Goal: Task Accomplishment & Management: Manage account settings

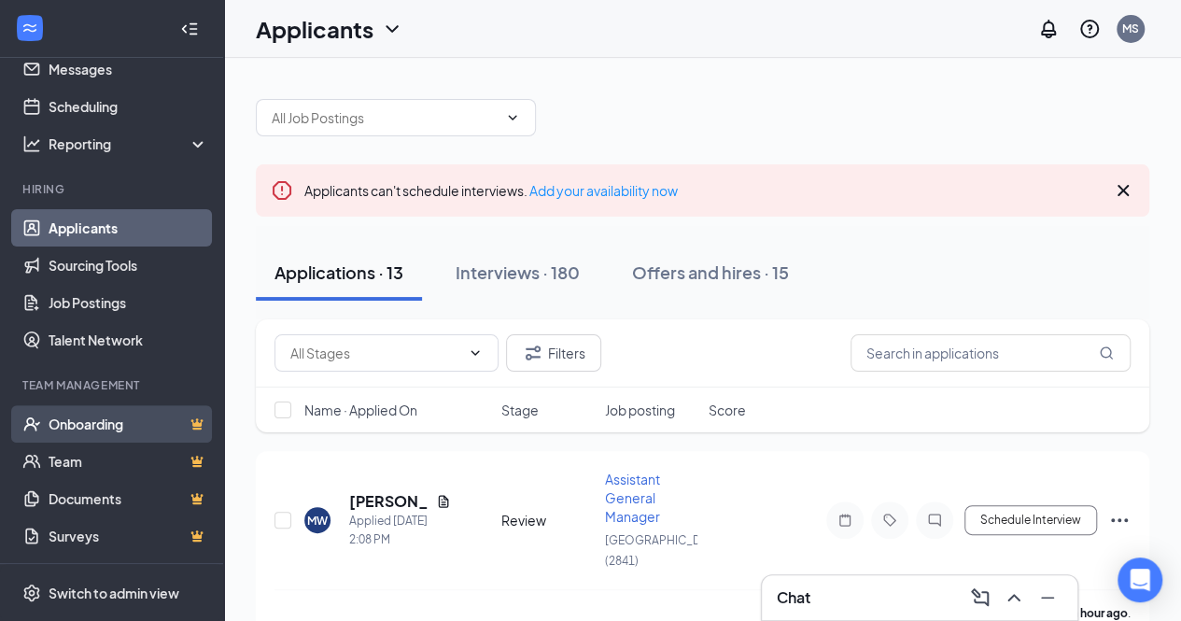
scroll to position [93, 0]
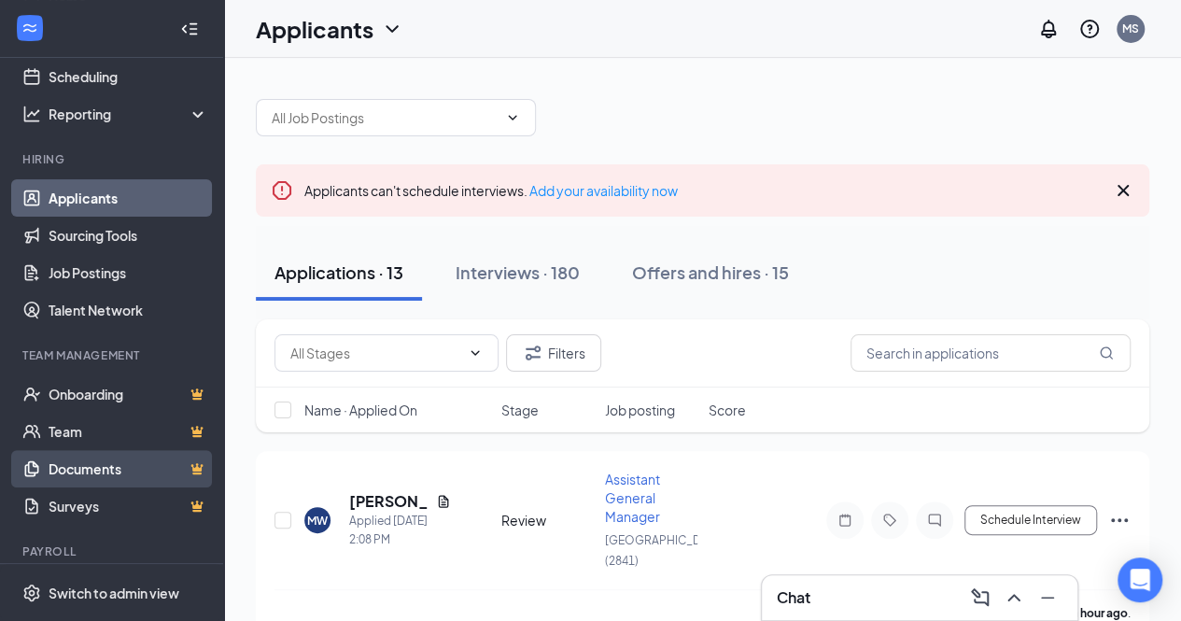
click at [107, 463] on link "Documents" at bounding box center [129, 468] width 160 height 37
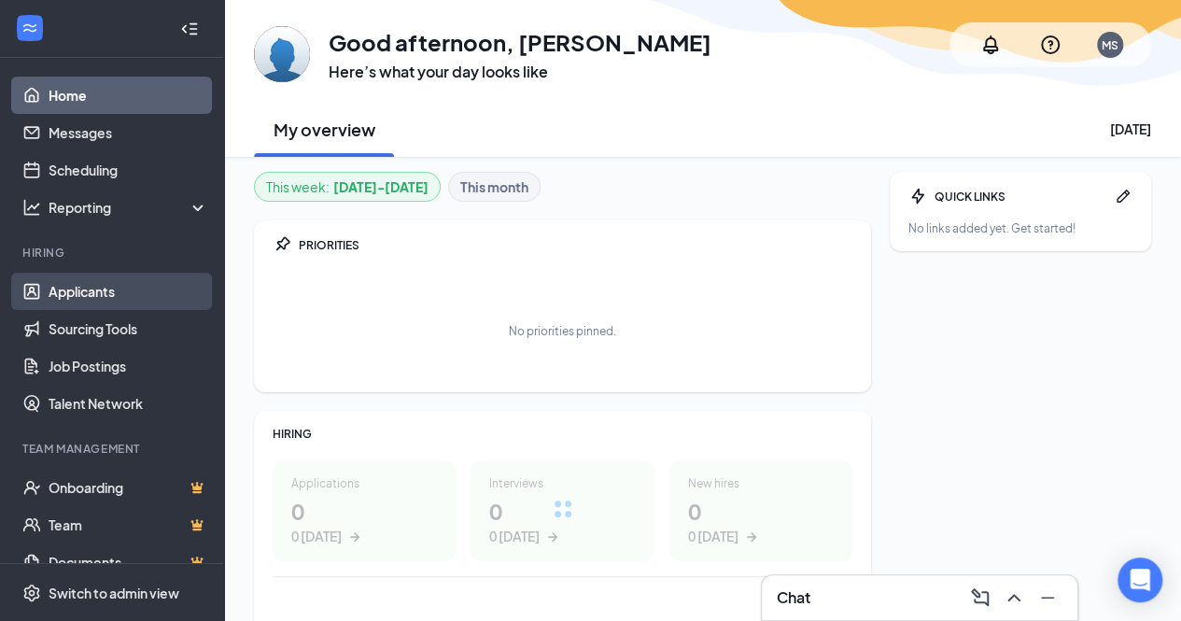
click at [69, 289] on link "Applicants" at bounding box center [129, 291] width 160 height 37
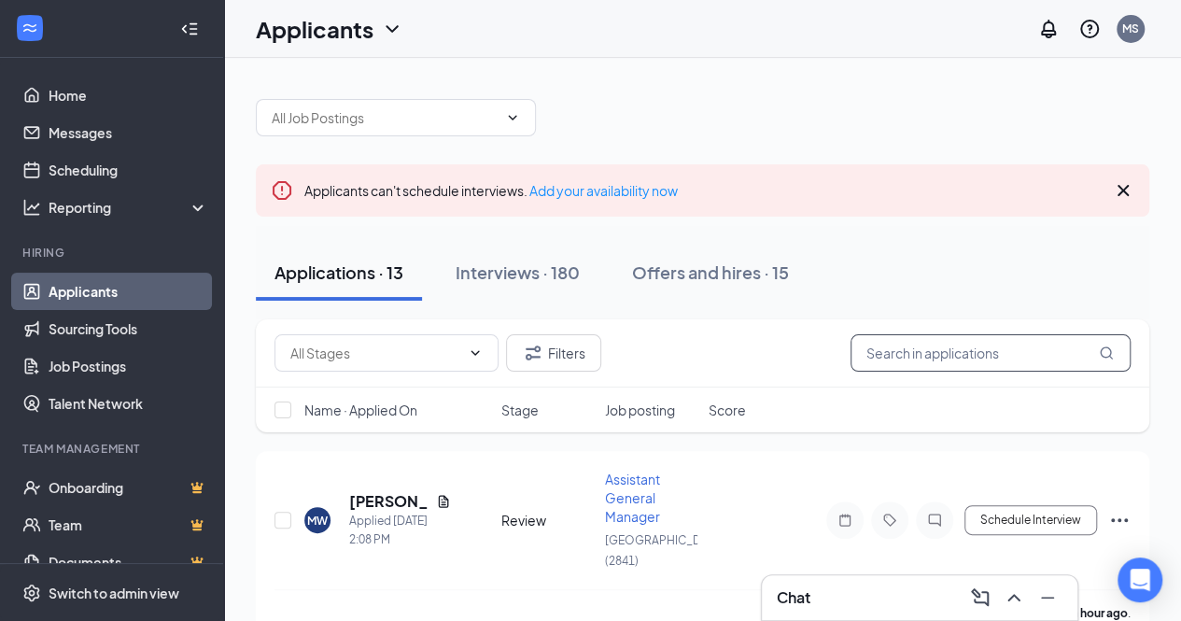
click at [923, 355] on input "text" at bounding box center [991, 352] width 280 height 37
type input "Michael Crispin"
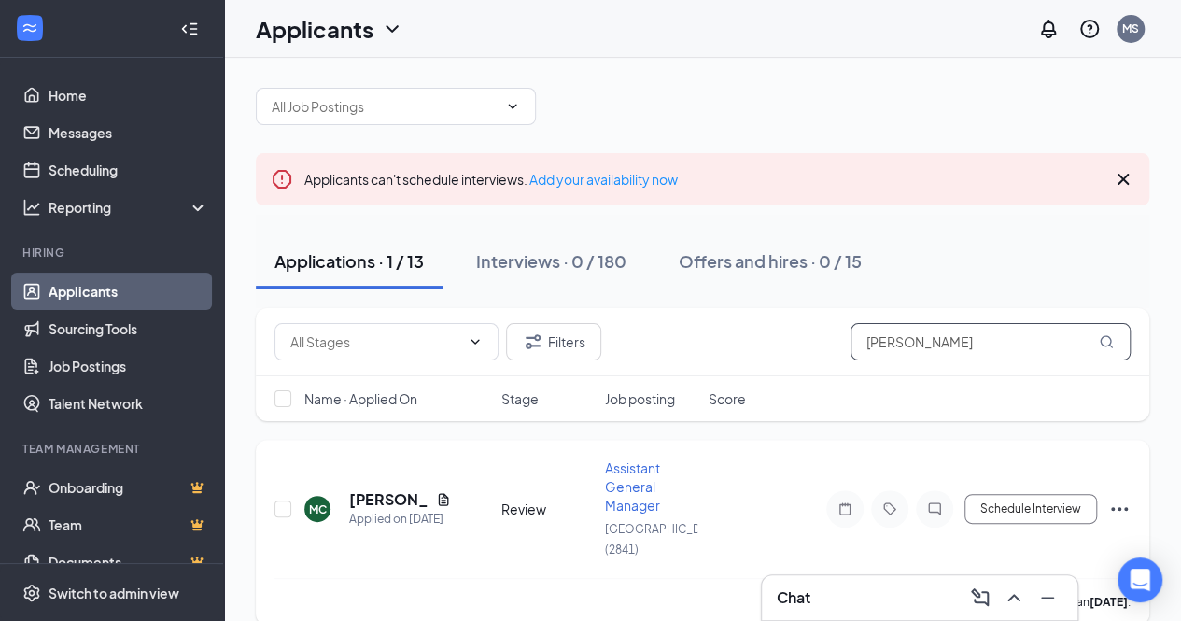
scroll to position [14, 0]
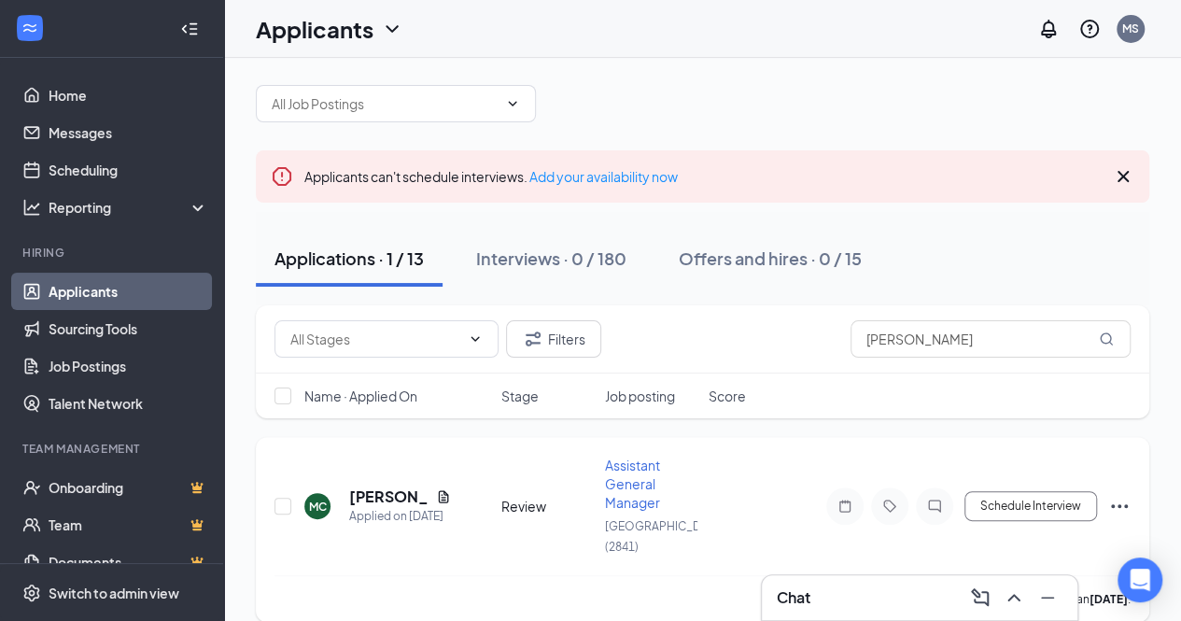
click at [1115, 495] on icon "Ellipses" at bounding box center [1119, 506] width 22 height 22
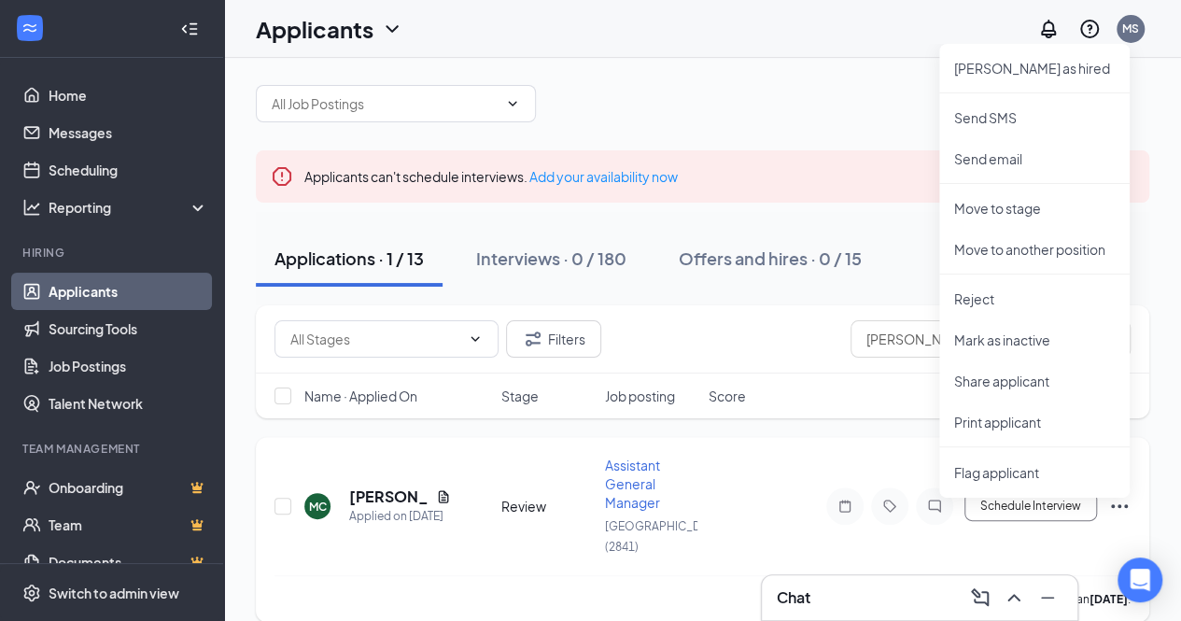
click at [812, 439] on div "MC Michael Crispin Applied on Aug 27 Review Assistant General Manager Danville …" at bounding box center [703, 529] width 894 height 185
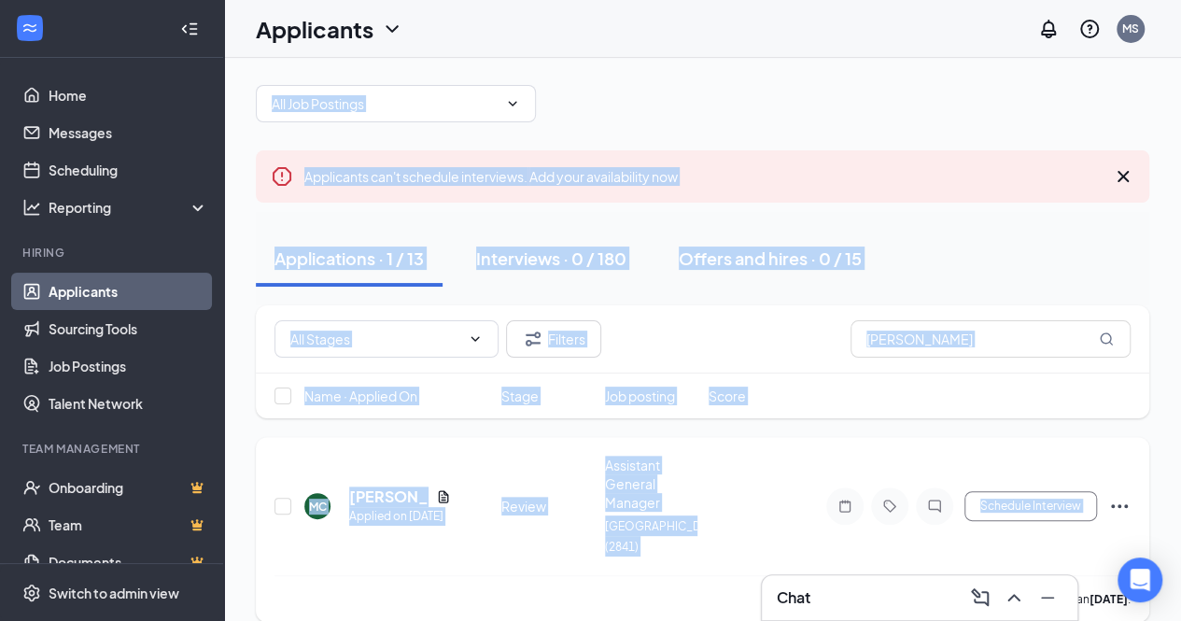
drag, startPoint x: 900, startPoint y: 593, endPoint x: 734, endPoint y: 598, distance: 166.3
click at [734, 598] on div "Chat Applicants can't schedule interviews. Add your availability now Applicatio…" at bounding box center [702, 344] width 957 height 600
click at [1068, 234] on div "Applications · 1 / 13 Interviews · 0 / 180 Offers and hires · 0 / 15" at bounding box center [703, 259] width 894 height 56
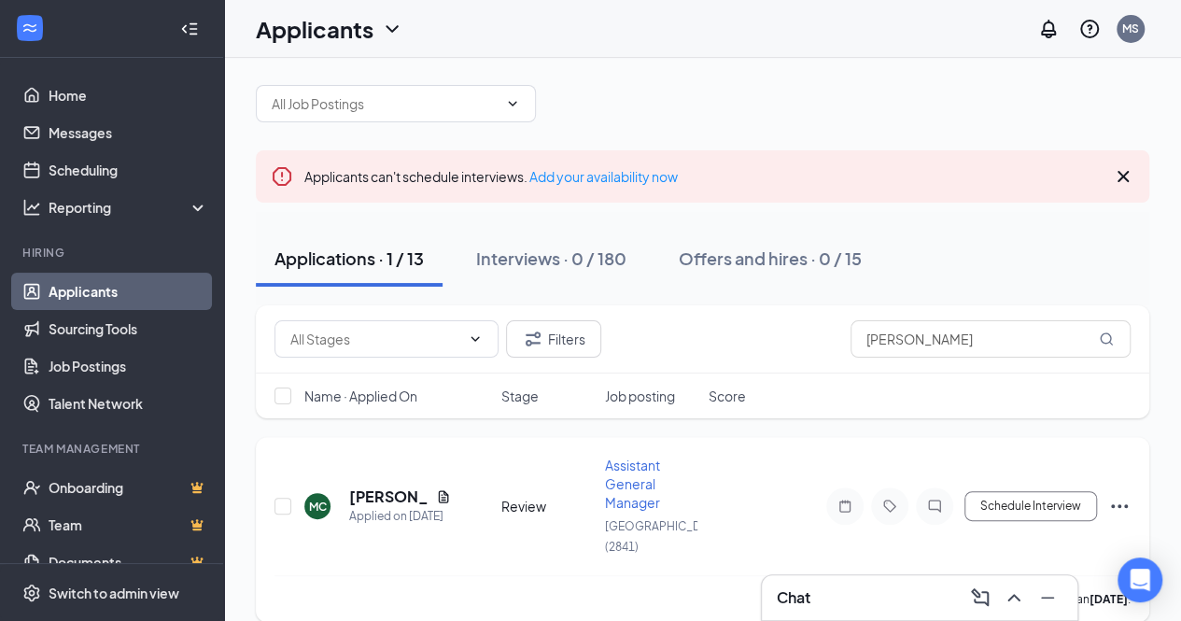
click at [1133, 488] on div "MC Michael Crispin Applied on Aug 27 Review Assistant General Manager Danville …" at bounding box center [703, 529] width 894 height 185
click at [1122, 495] on icon "Ellipses" at bounding box center [1119, 506] width 22 height 22
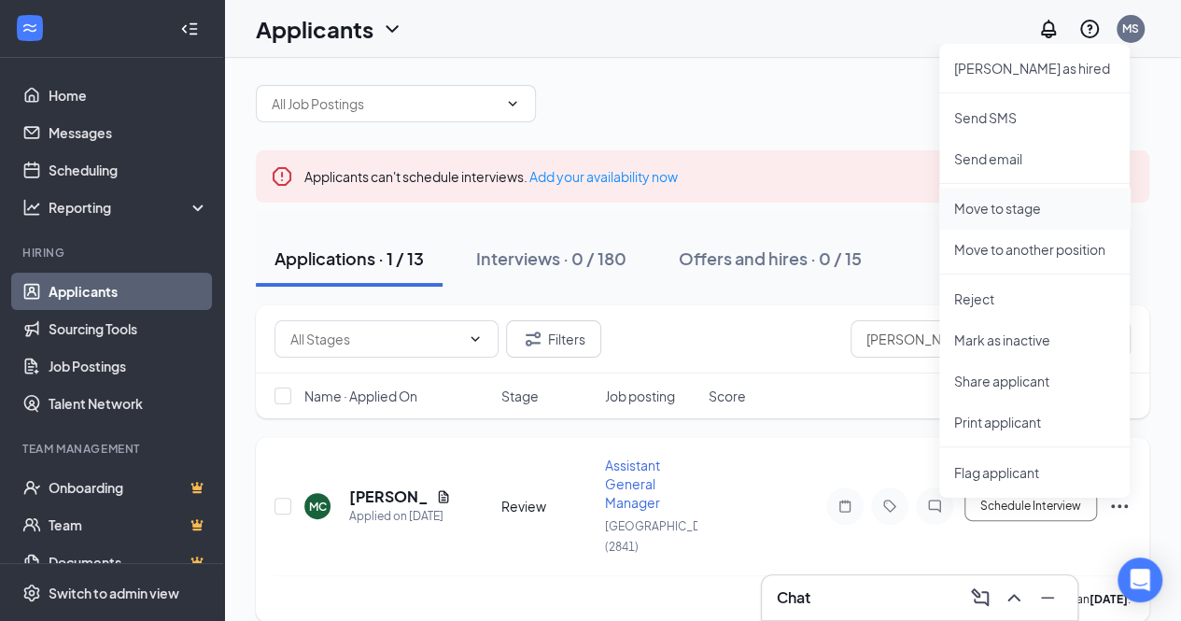
click at [994, 210] on p "Move to stage" at bounding box center [1034, 208] width 161 height 19
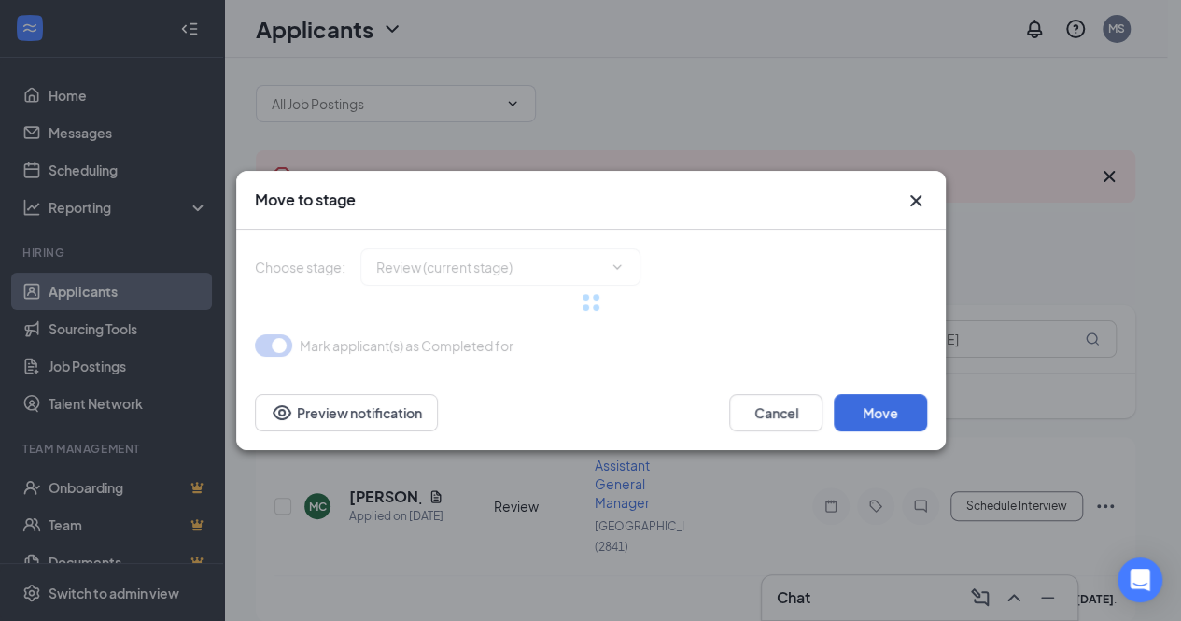
type input "Onsite Interview (next stage)"
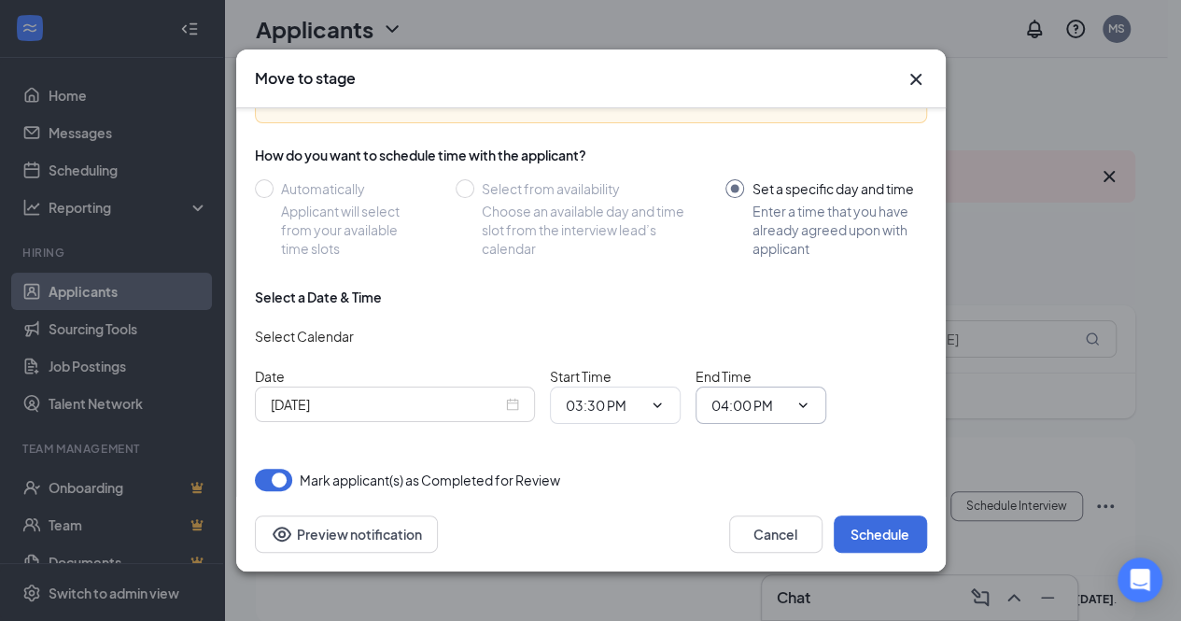
scroll to position [127, 0]
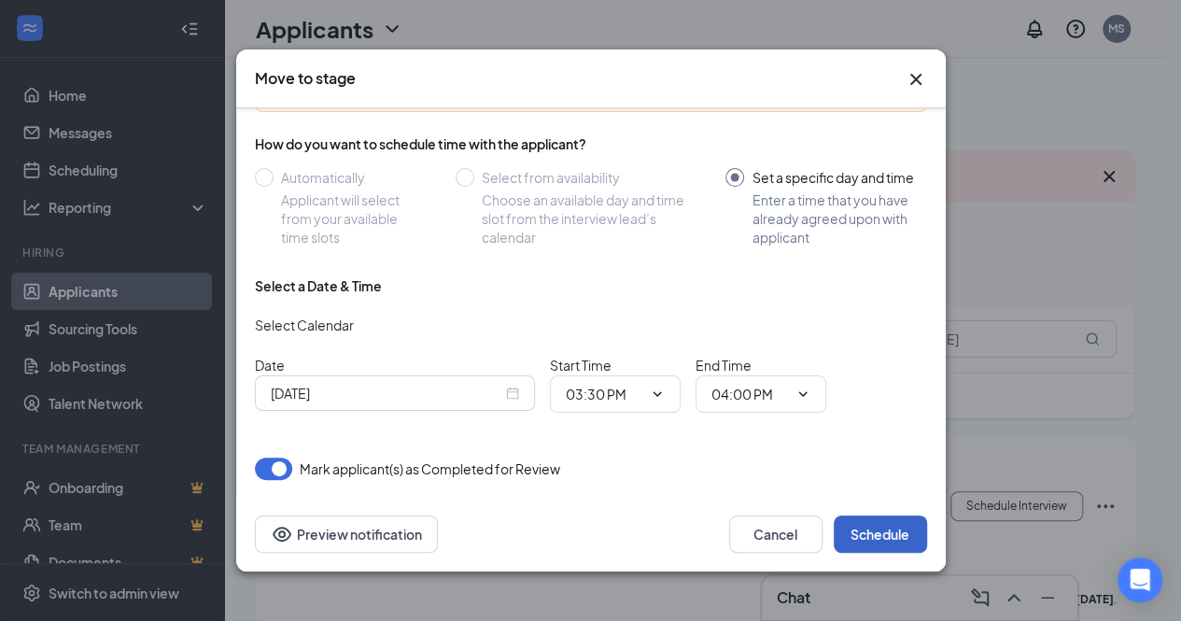
click at [895, 529] on button "Schedule" at bounding box center [880, 533] width 93 height 37
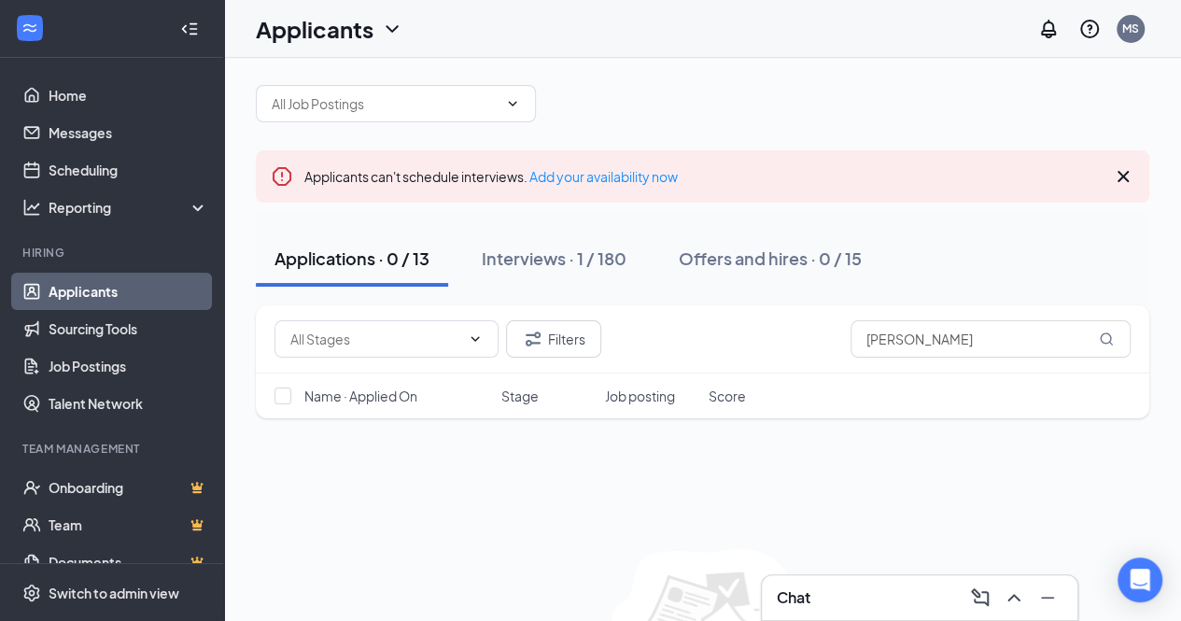
click at [1072, 499] on div "Filters Michael Crispin Name · Applied On Stage Job posting Score No applicants…" at bounding box center [703, 517] width 894 height 425
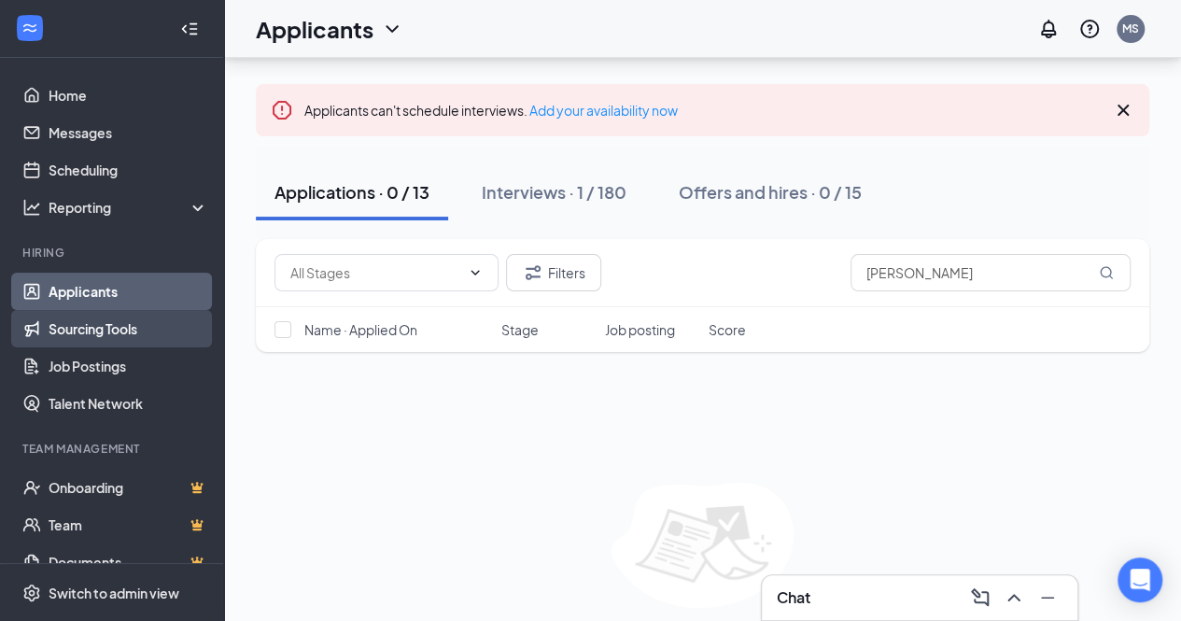
scroll to position [50, 0]
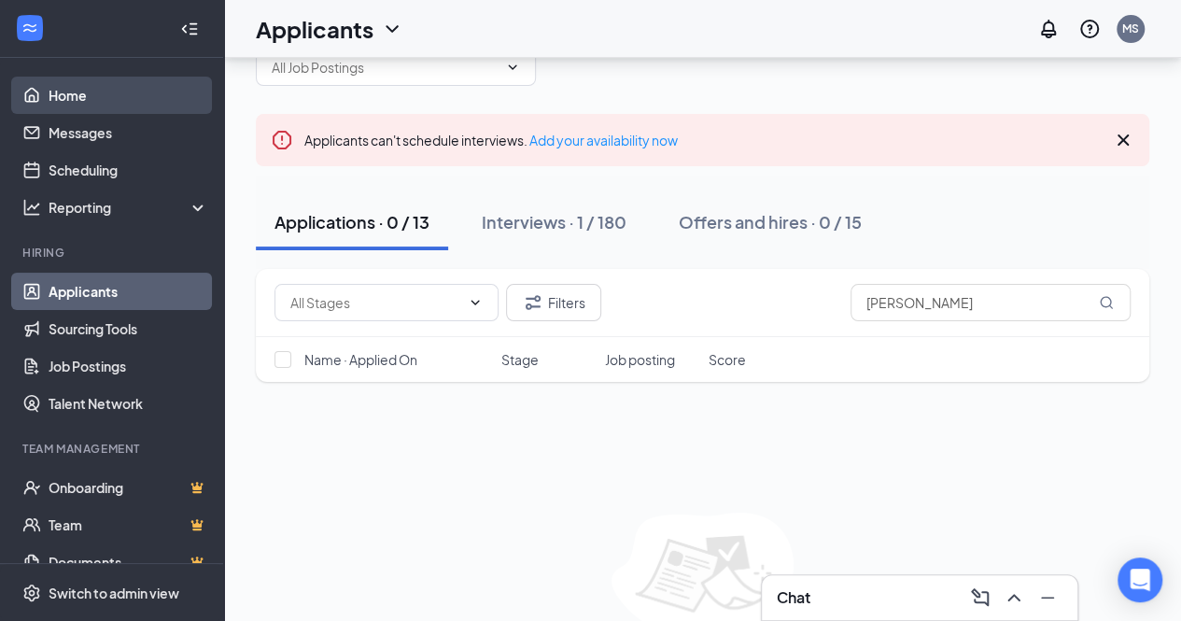
click at [68, 85] on link "Home" at bounding box center [129, 95] width 160 height 37
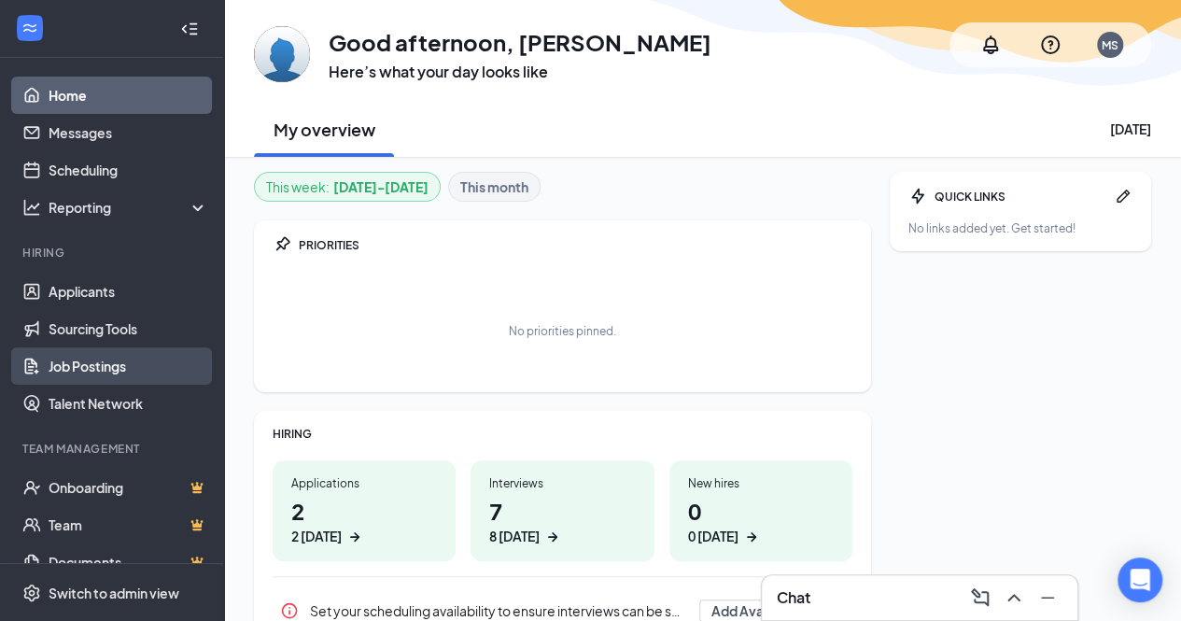
click at [108, 372] on link "Job Postings" at bounding box center [129, 365] width 160 height 37
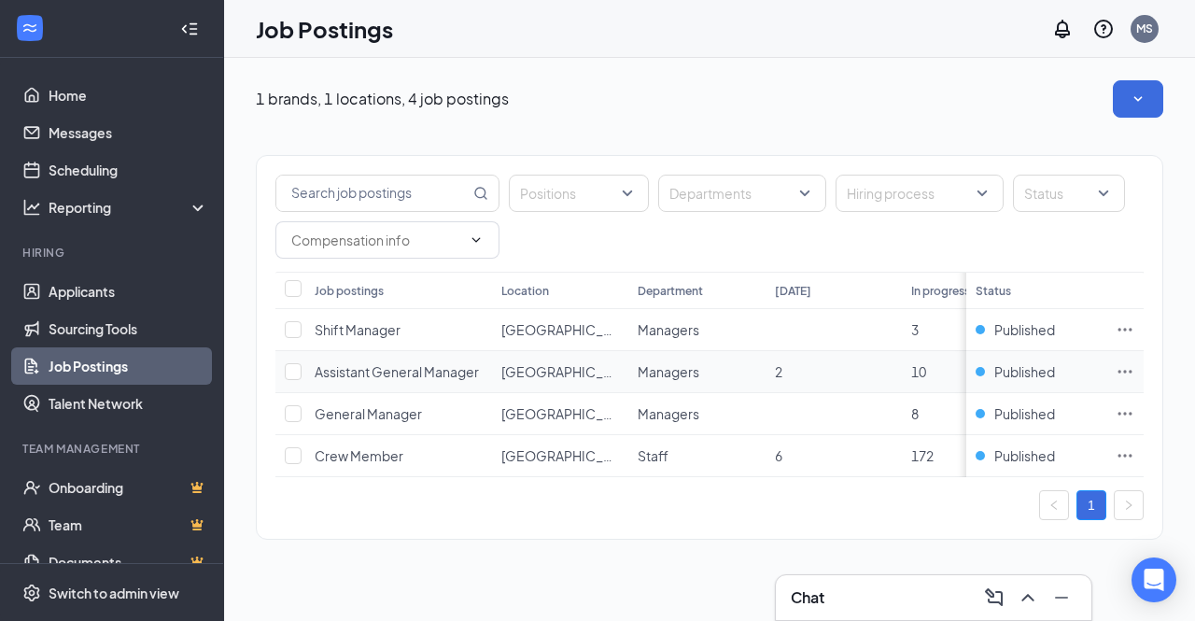
click at [379, 366] on span "Assistant General Manager" at bounding box center [397, 371] width 164 height 17
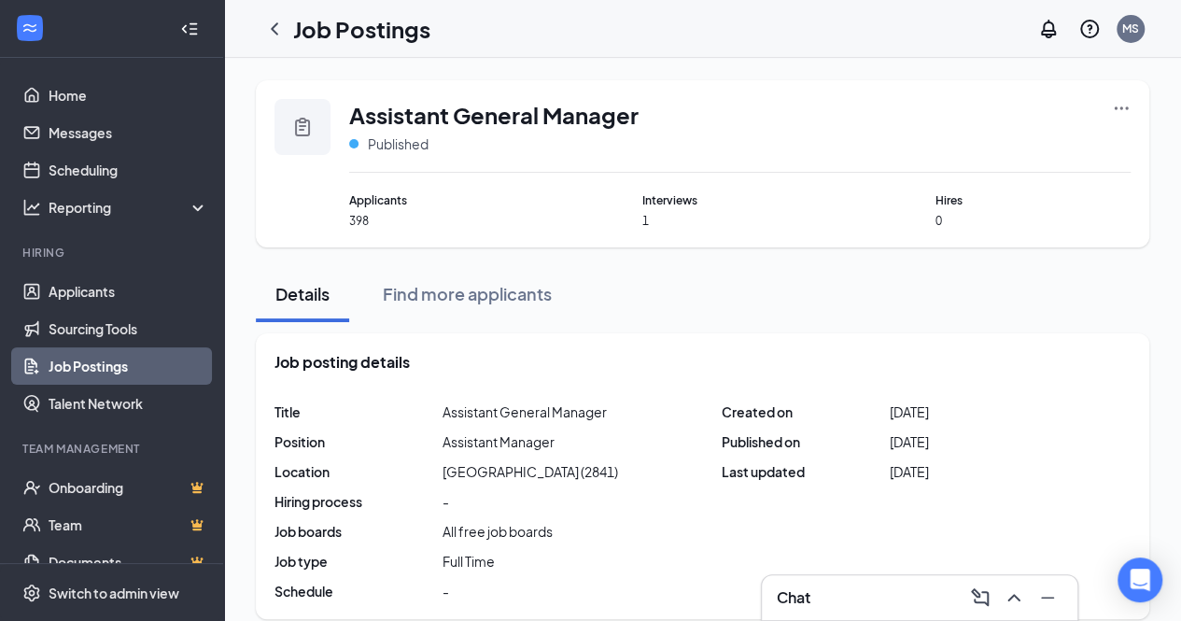
click at [672, 200] on span "Interviews" at bounding box center [739, 200] width 195 height 18
click at [1113, 99] on icon "Ellipses" at bounding box center [1121, 108] width 19 height 19
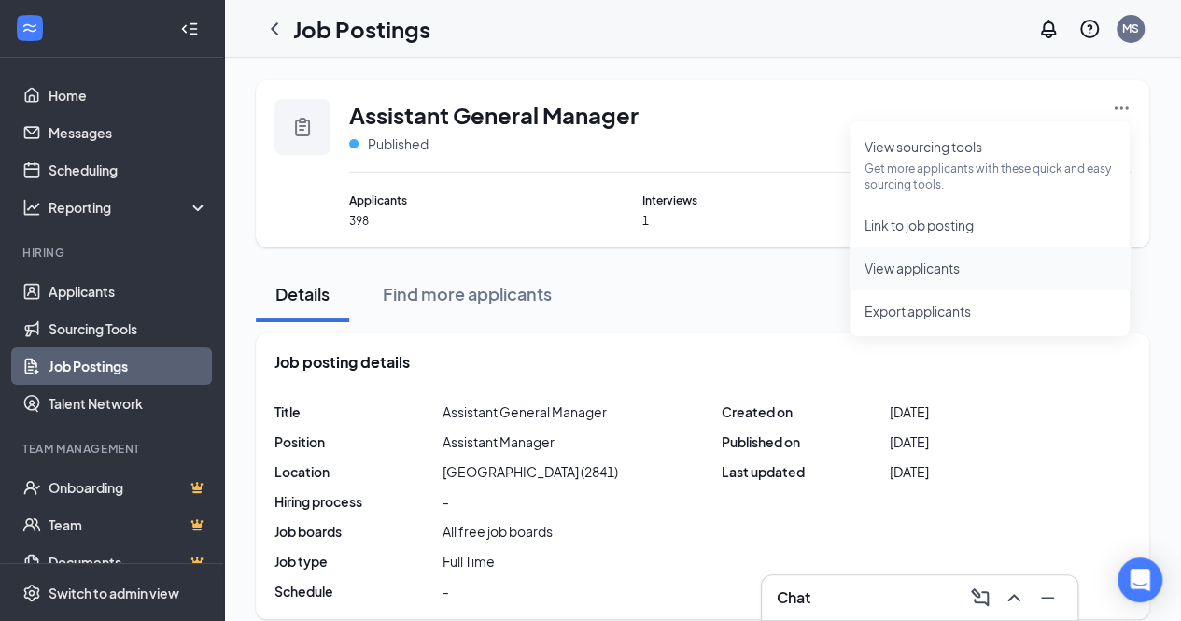
click at [960, 272] on span "View applicants" at bounding box center [912, 268] width 95 height 17
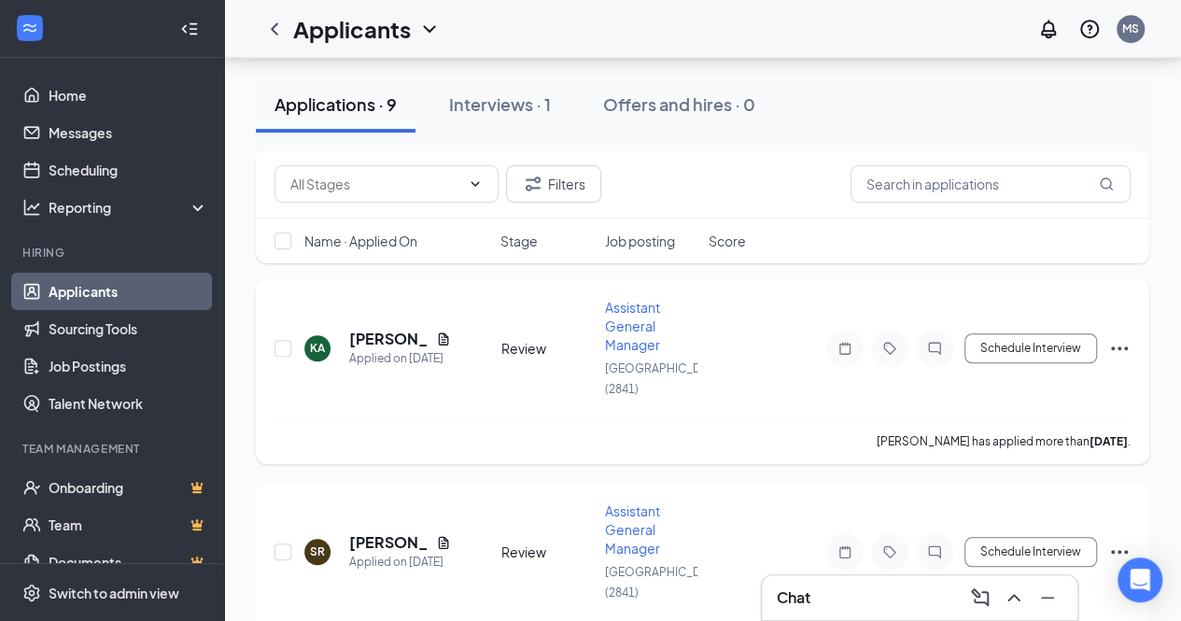
scroll to position [383, 0]
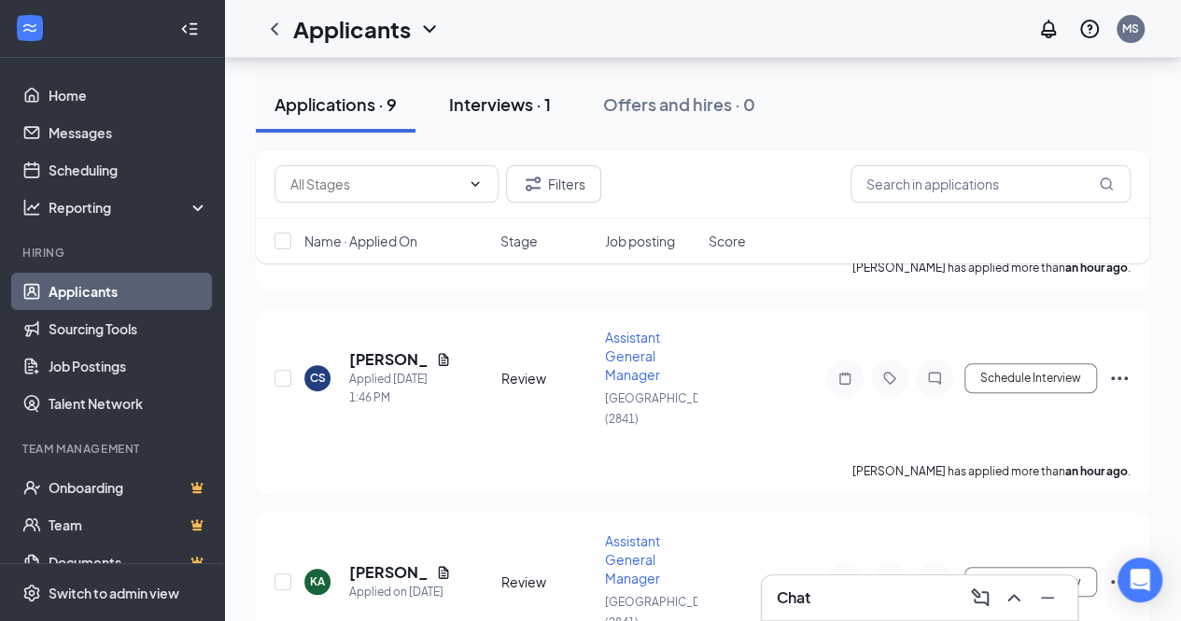
click at [506, 107] on div "Interviews · 1" at bounding box center [500, 103] width 102 height 23
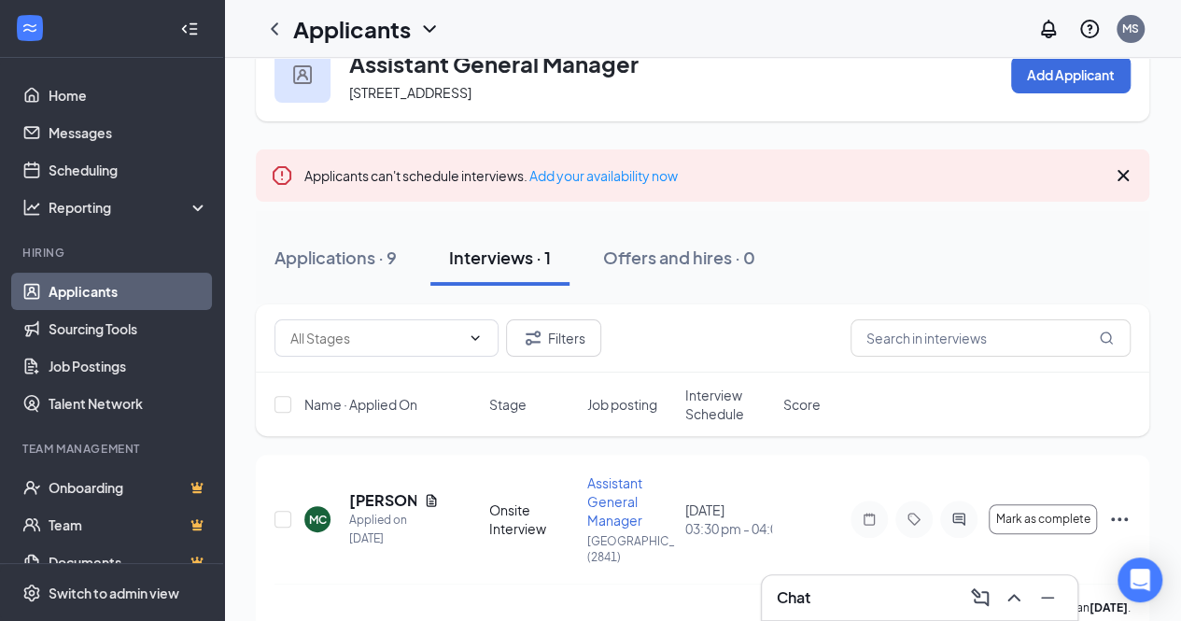
scroll to position [67, 0]
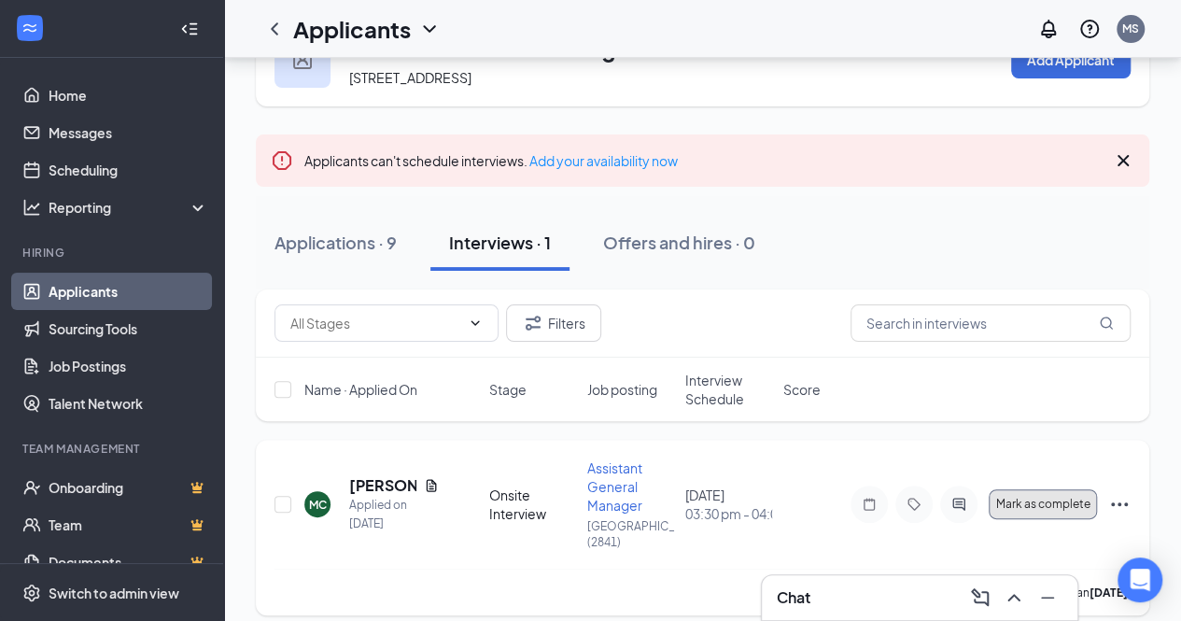
click at [1045, 498] on span "Mark as complete" at bounding box center [1043, 504] width 94 height 13
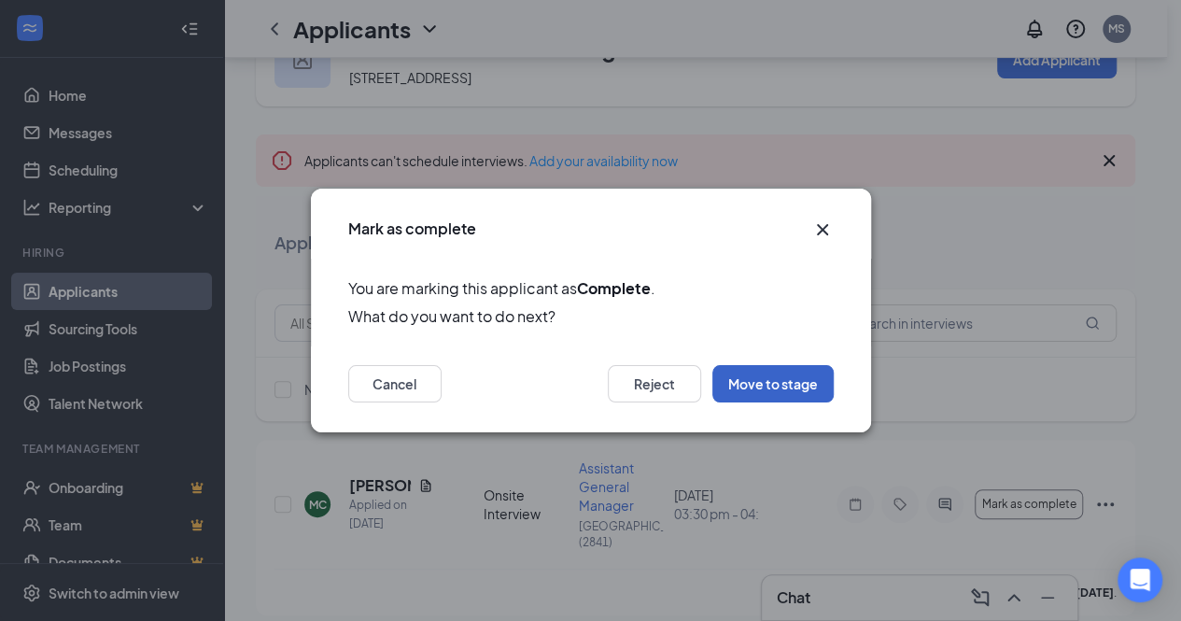
click at [779, 384] on button "Move to stage" at bounding box center [773, 383] width 121 height 37
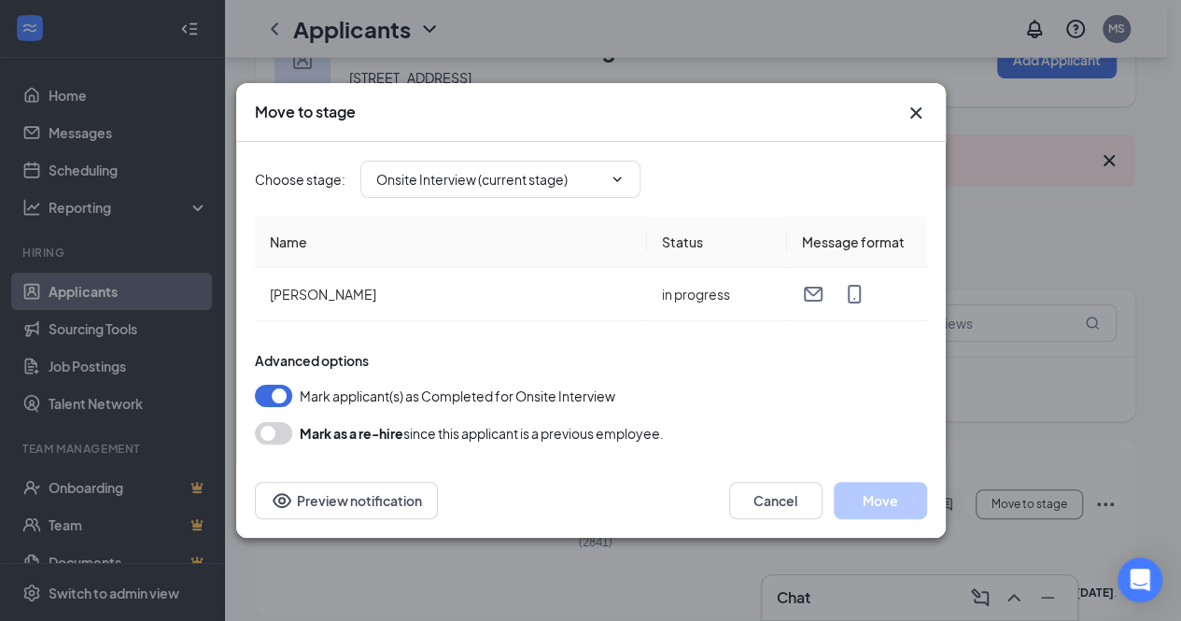
type input "Hiring Complete (final stage)"
click at [883, 495] on button "Move" at bounding box center [880, 500] width 93 height 37
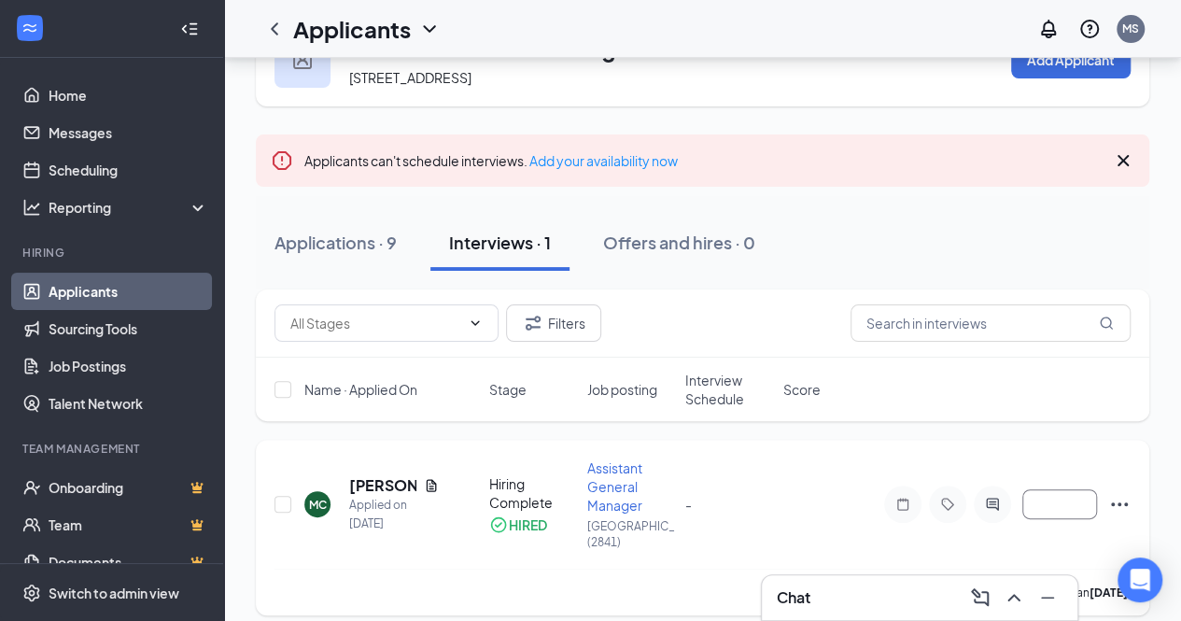
click at [1121, 493] on icon "Ellipses" at bounding box center [1119, 504] width 22 height 22
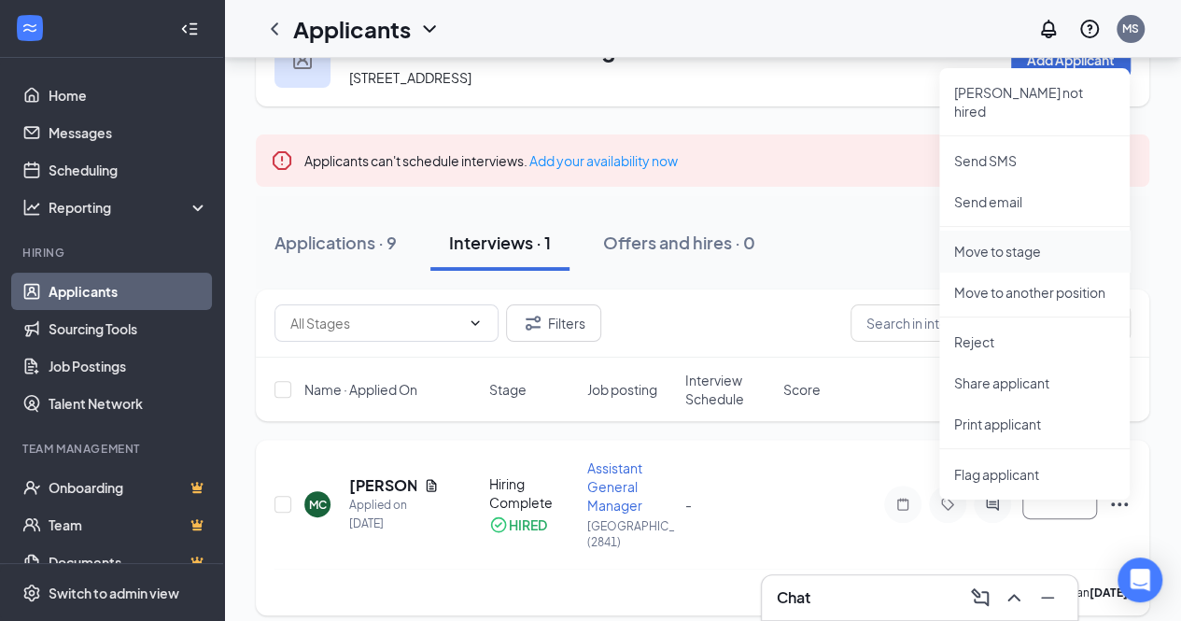
click at [1009, 242] on p "Move to stage" at bounding box center [1034, 251] width 161 height 19
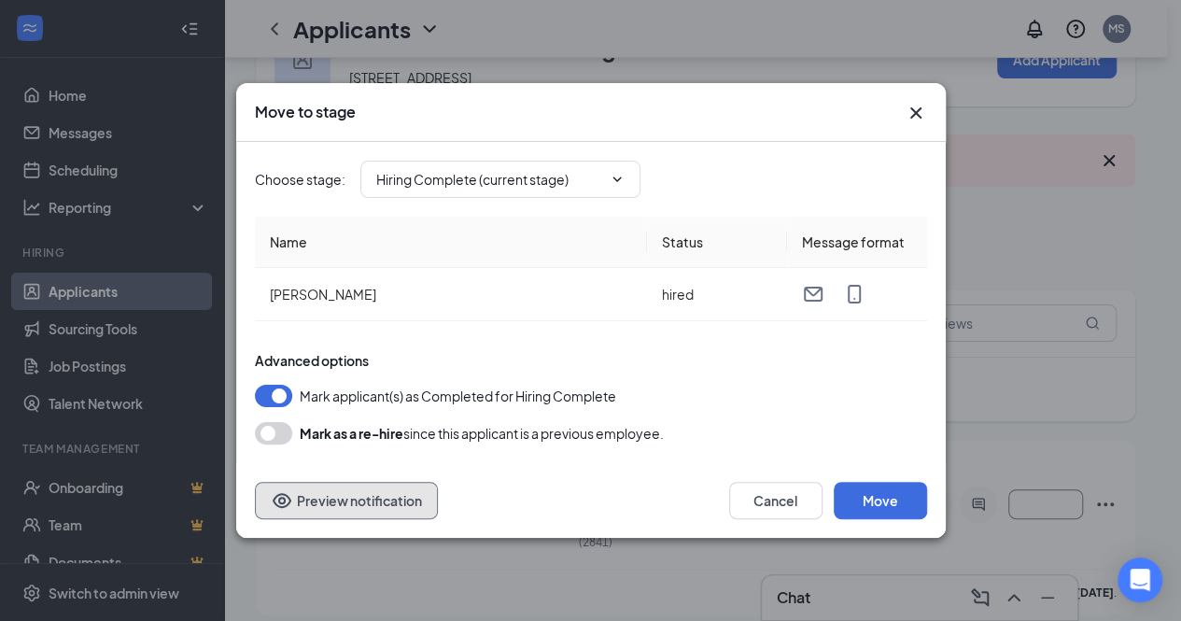
click at [374, 496] on button "Preview notification" at bounding box center [346, 500] width 183 height 37
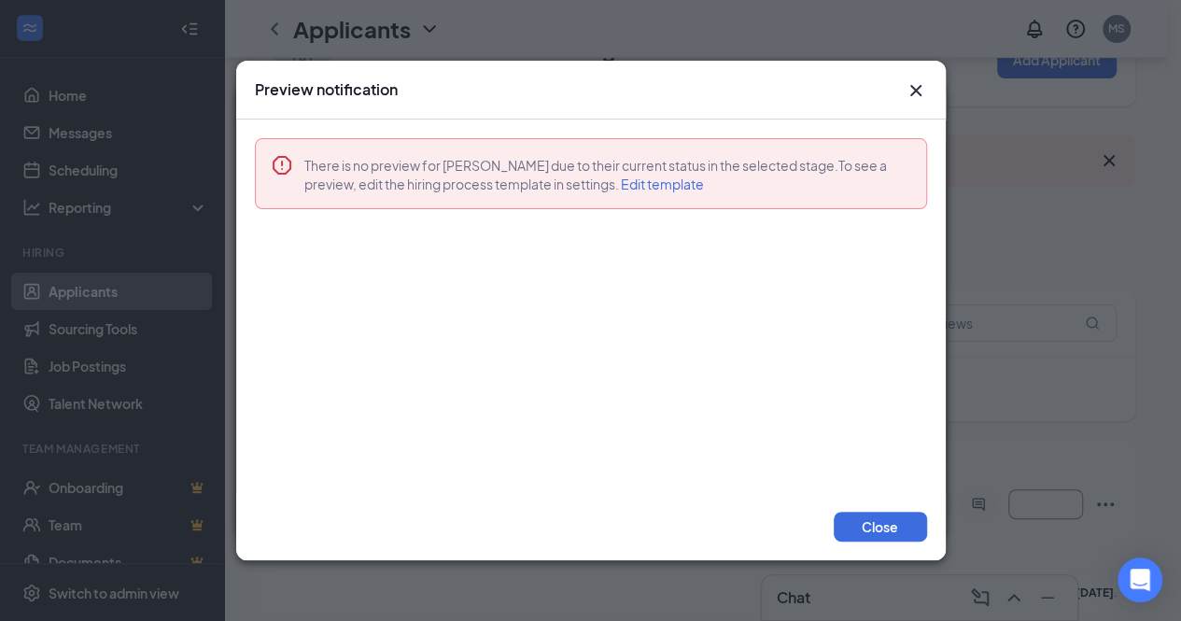
click at [666, 178] on span "Edit template" at bounding box center [662, 184] width 83 height 17
click at [914, 91] on icon "Cross" at bounding box center [915, 90] width 11 height 11
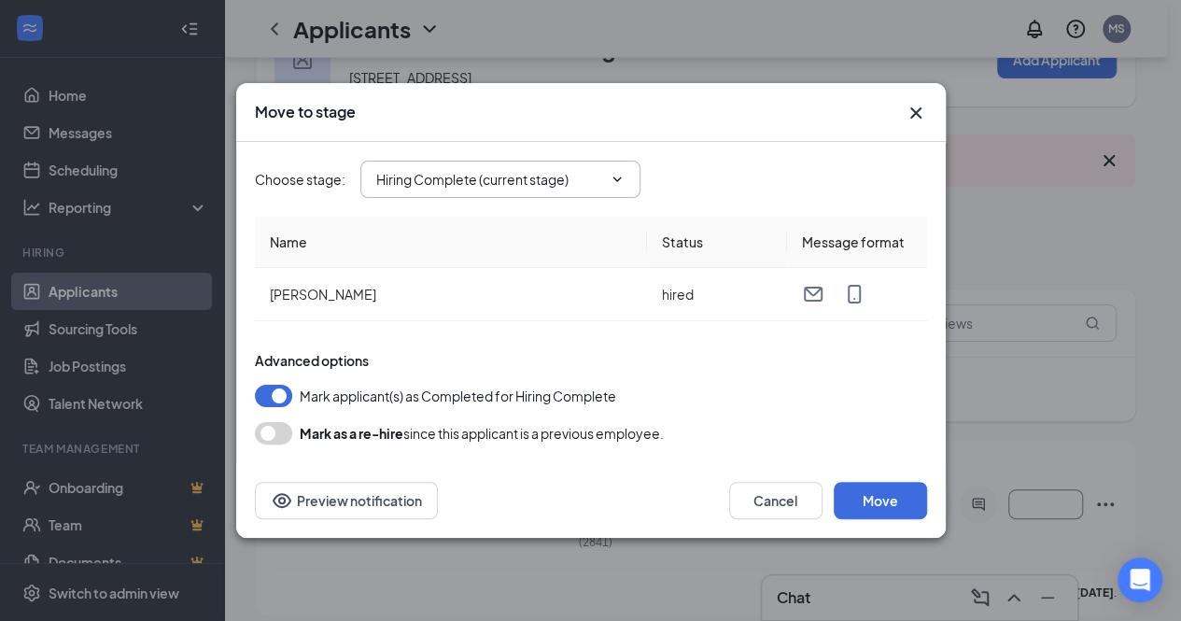
click at [620, 176] on icon "ChevronDown" at bounding box center [617, 179] width 15 height 15
click at [86, 371] on div "Move to stage Choose stage : Hiring Complete (current stage) Name Status Messag…" at bounding box center [590, 310] width 1181 height 621
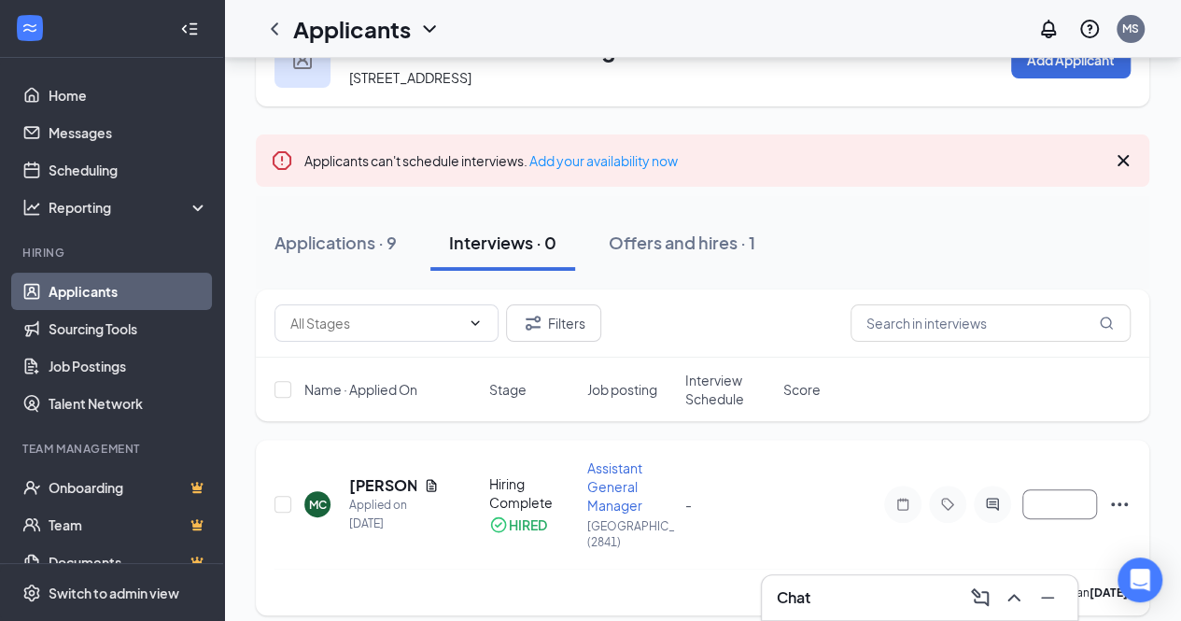
click at [1126, 494] on icon "Ellipses" at bounding box center [1119, 504] width 22 height 22
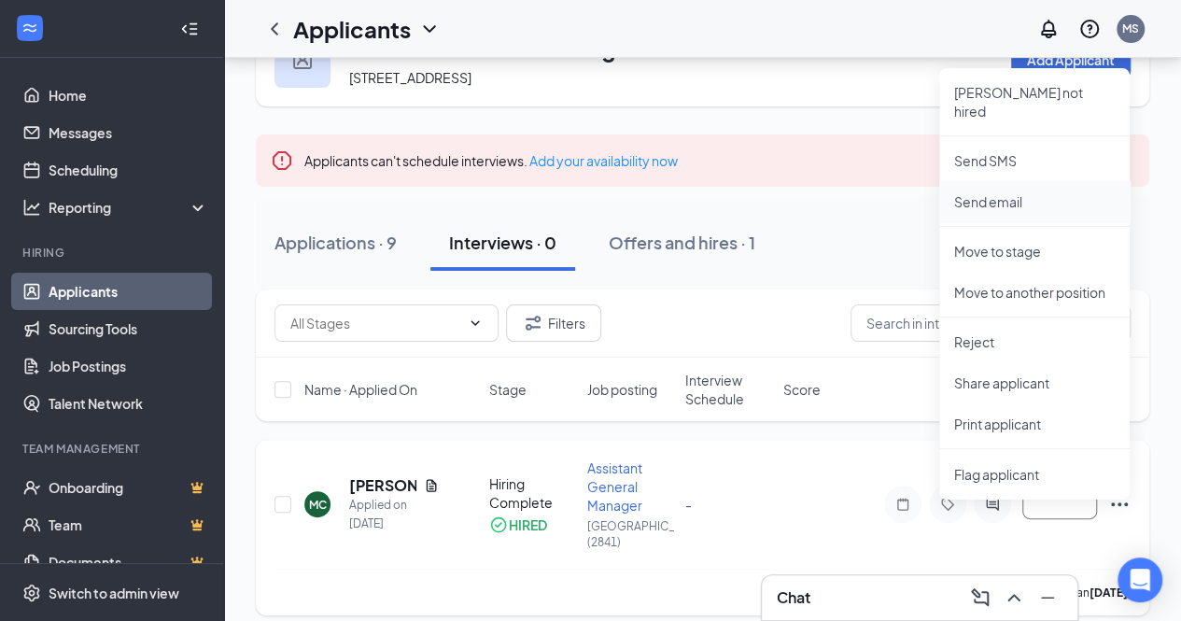
click at [1003, 192] on p "Send email" at bounding box center [1034, 201] width 161 height 19
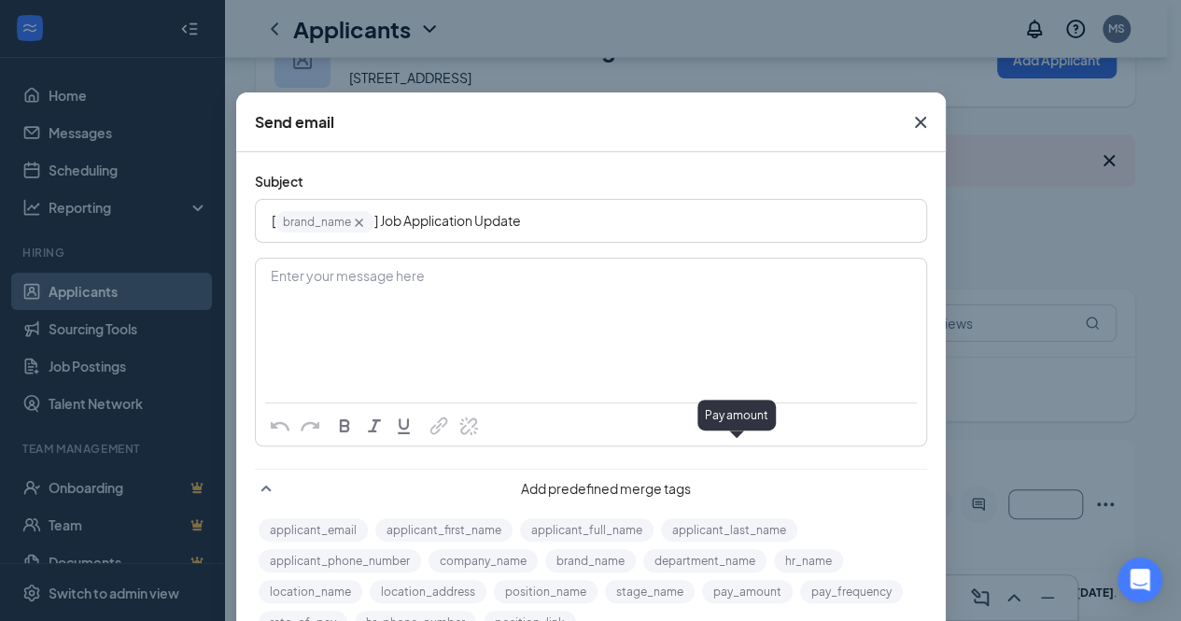
scroll to position [0, 0]
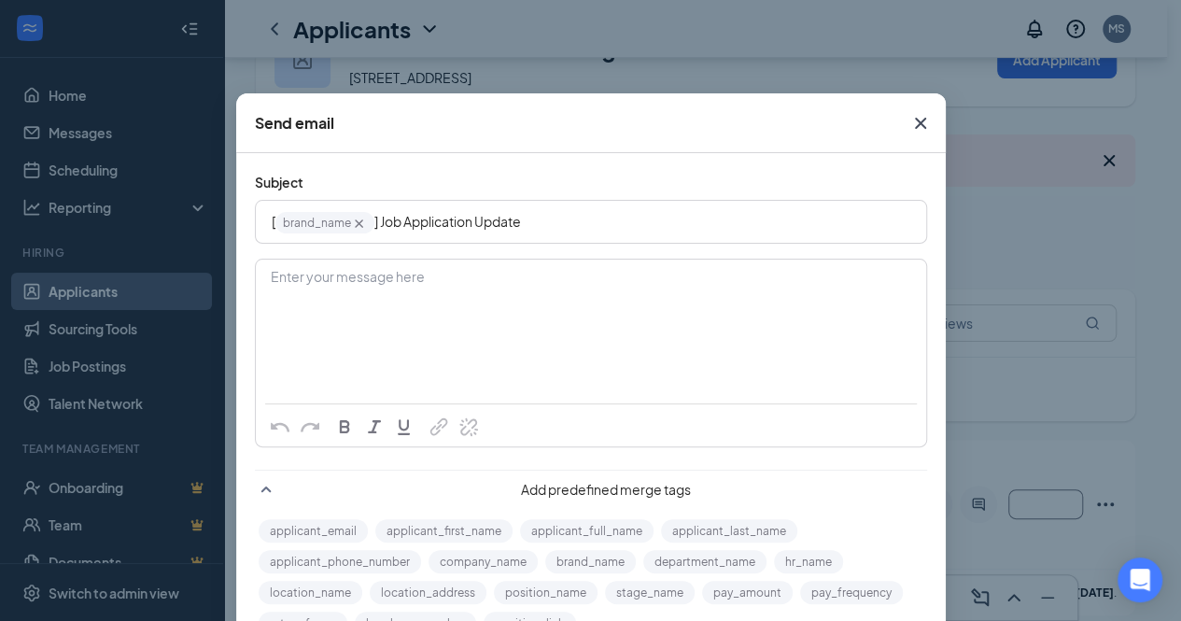
click at [913, 115] on icon "Cross" at bounding box center [921, 123] width 22 height 22
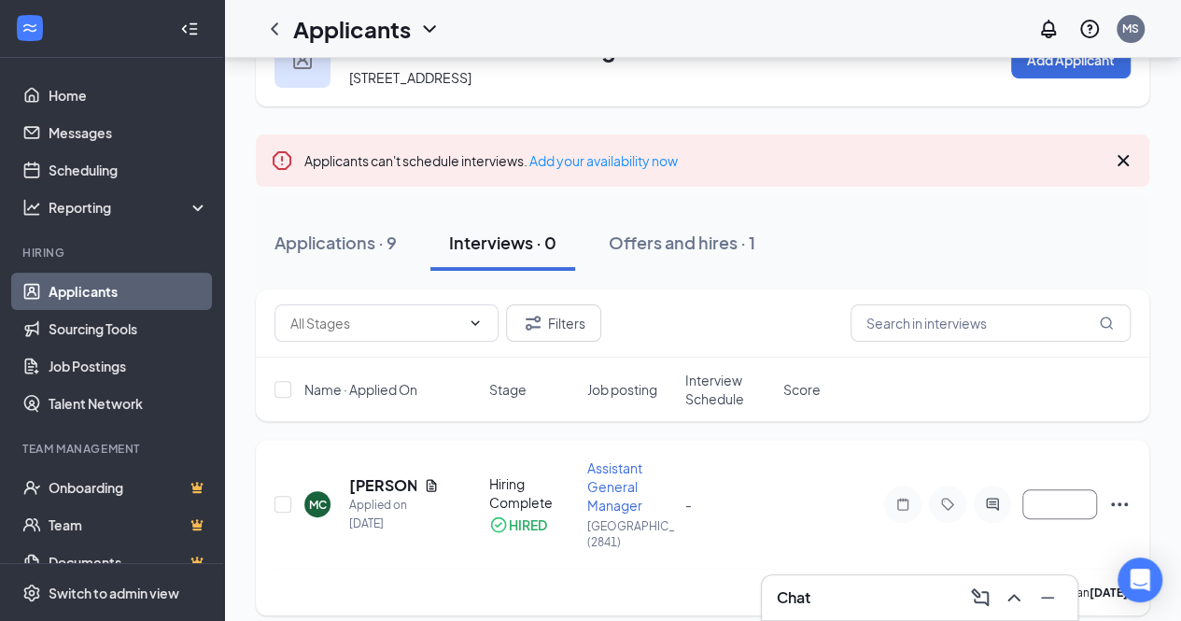
click at [1119, 493] on icon "Ellipses" at bounding box center [1119, 504] width 22 height 22
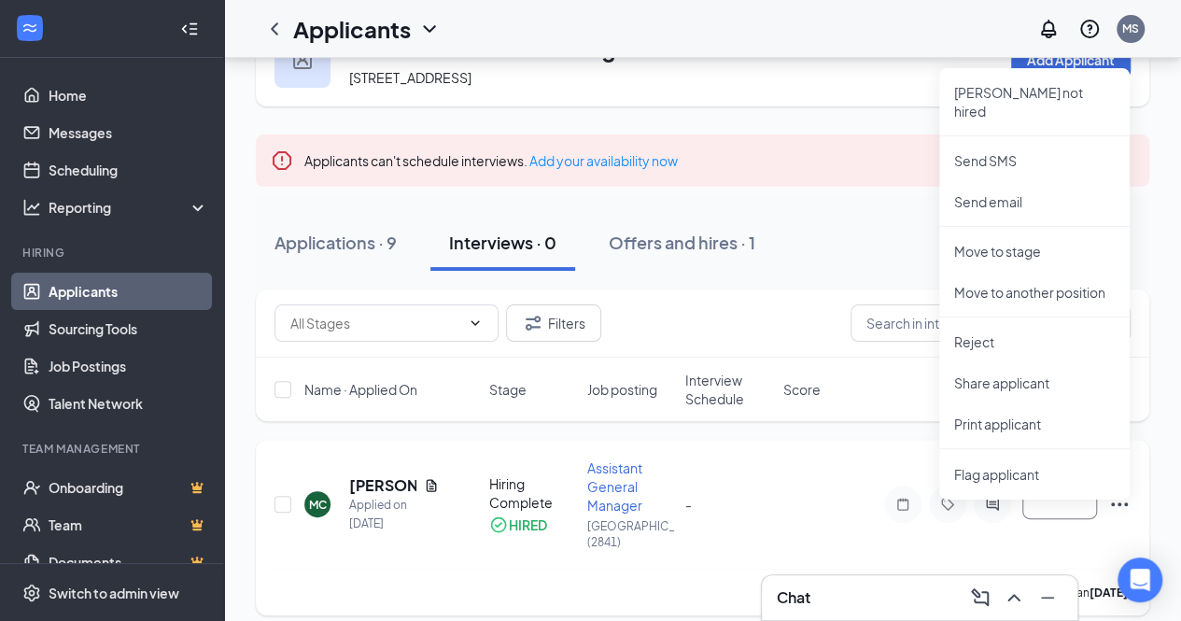
click at [824, 492] on div "MC Michael Crispin Applied on Aug 27 Hiring Complete HIRED Assistant General Ma…" at bounding box center [703, 514] width 856 height 110
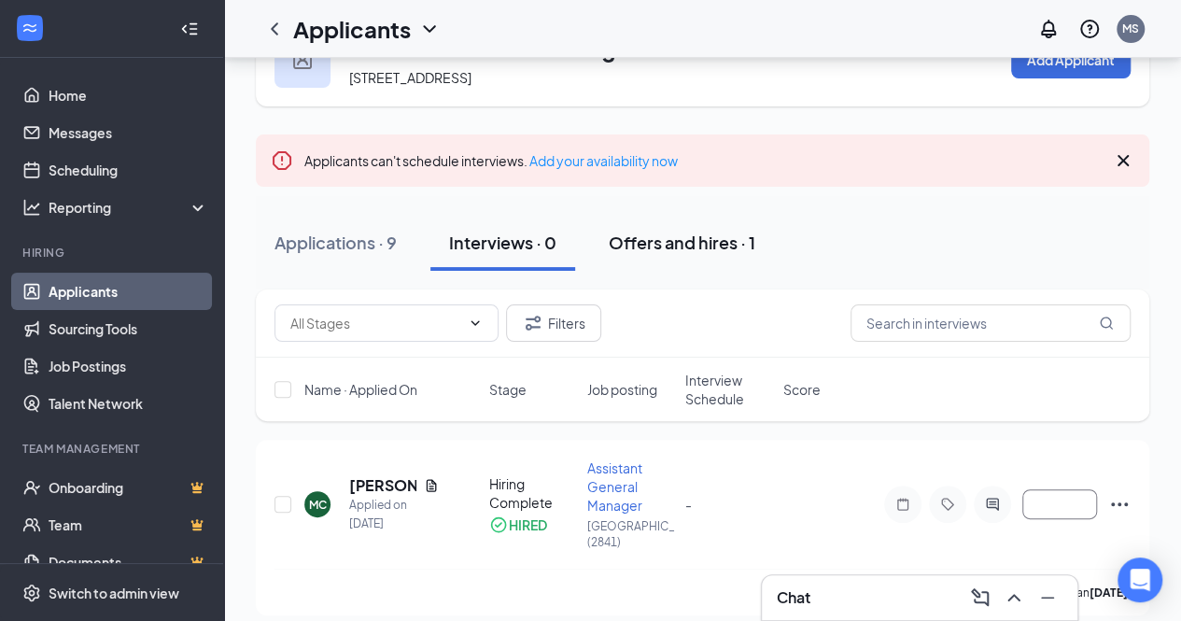
drag, startPoint x: 712, startPoint y: 243, endPoint x: 715, endPoint y: 233, distance: 10.1
click at [715, 233] on div "Offers and hires · 1" at bounding box center [682, 242] width 147 height 23
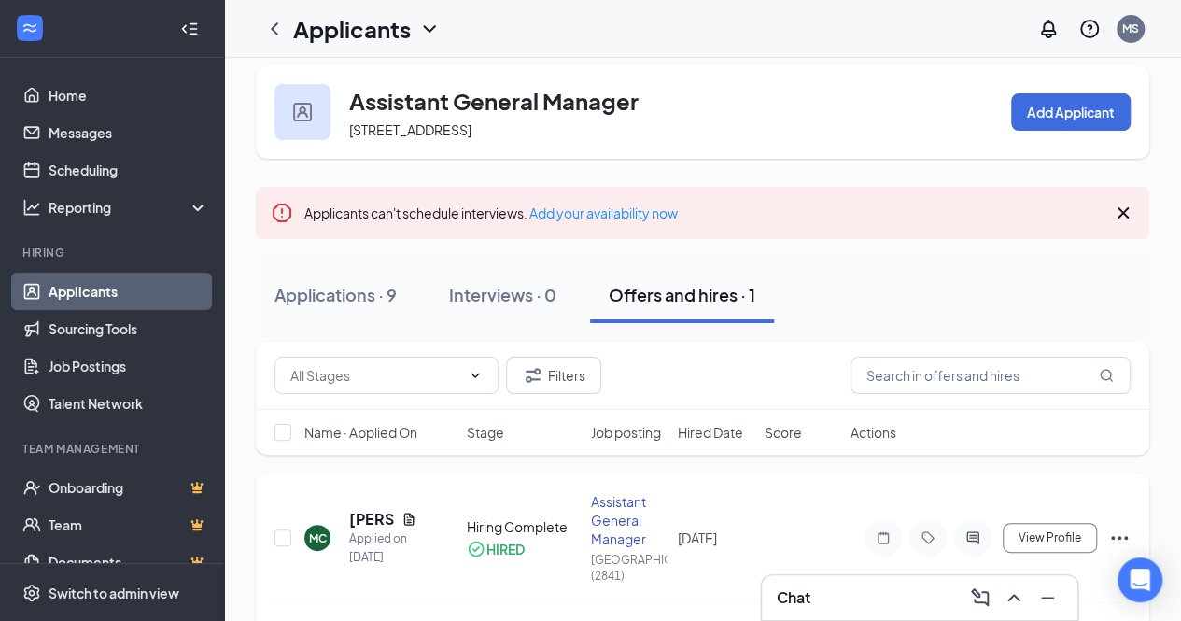
scroll to position [64, 0]
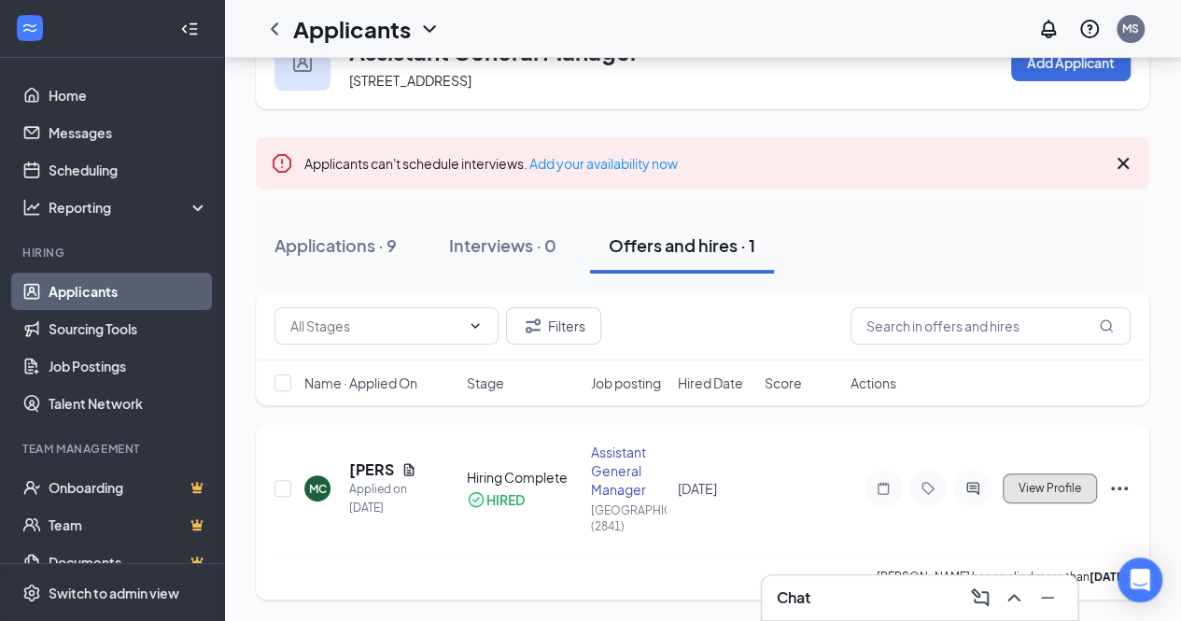
click at [1068, 494] on span "View Profile" at bounding box center [1050, 488] width 63 height 13
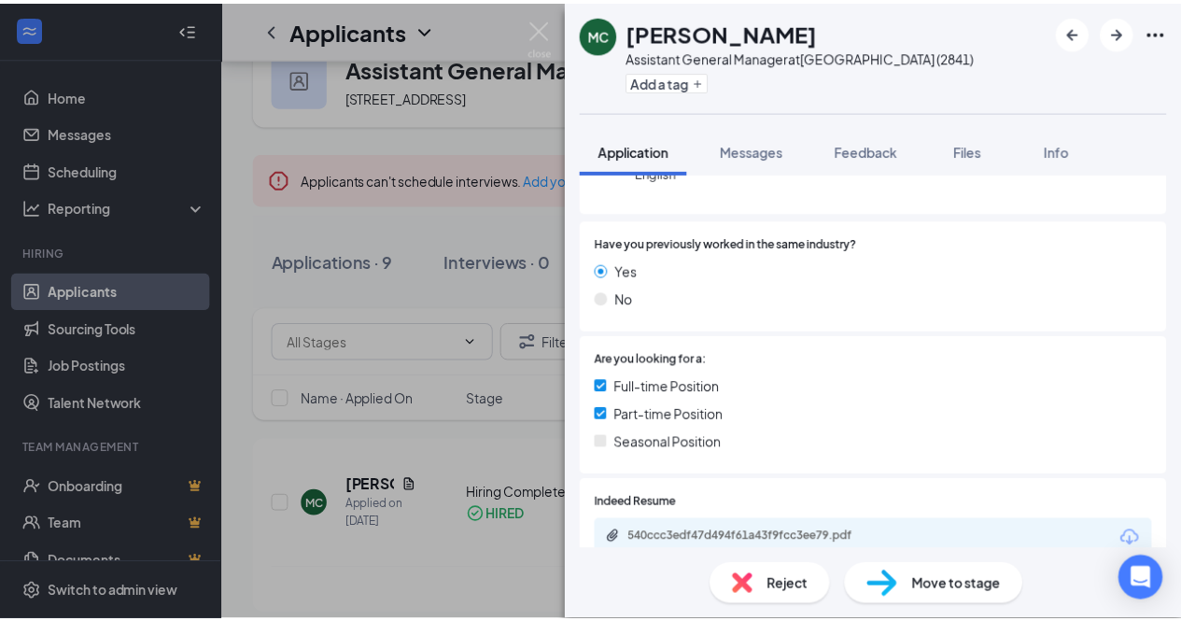
scroll to position [433, 0]
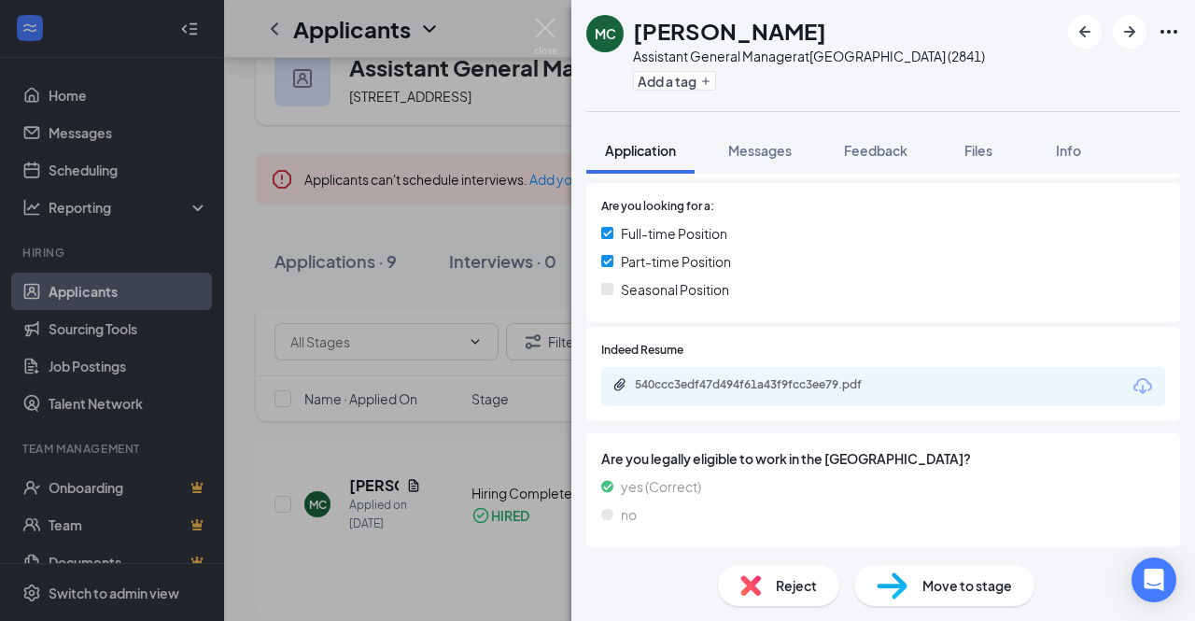
click at [535, 442] on div "MC Michael Crispin Assistant General Manager at Danville (2841) Add a tag Appli…" at bounding box center [597, 310] width 1195 height 621
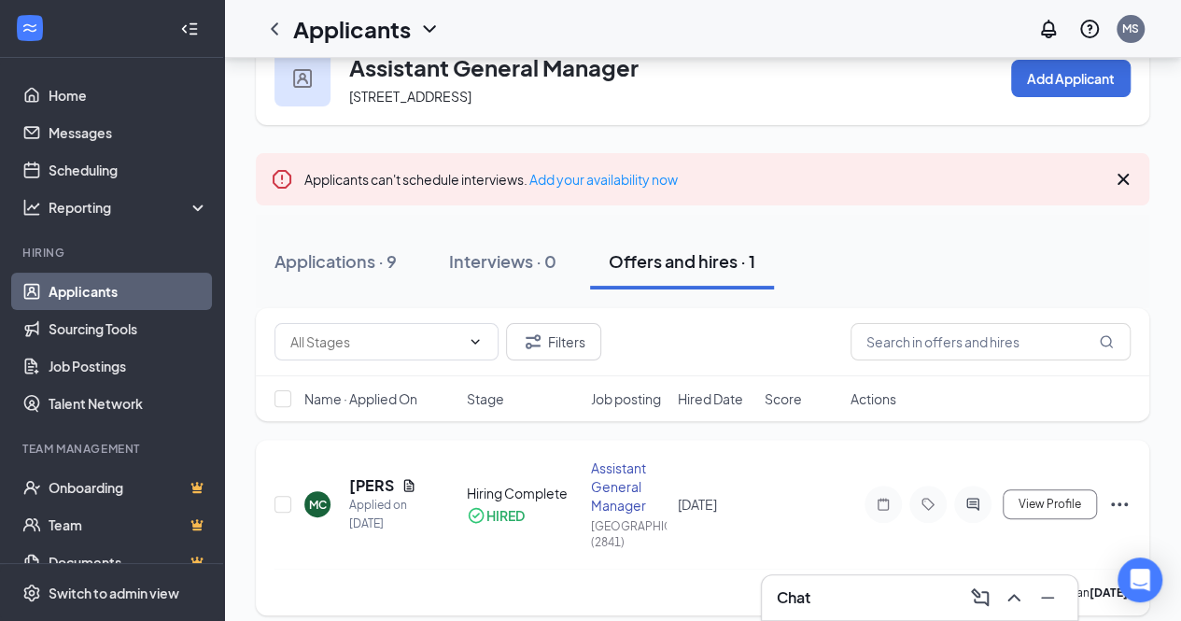
drag, startPoint x: 1125, startPoint y: 501, endPoint x: 1113, endPoint y: 501, distance: 12.1
click at [1122, 503] on icon "Ellipses" at bounding box center [1119, 504] width 22 height 22
click at [880, 457] on div "MC Michael Crispin Applied on Aug 27 Hiring Complete HIRED Assistant General Ma…" at bounding box center [703, 528] width 894 height 176
click at [972, 501] on icon "ActiveChat" at bounding box center [973, 504] width 12 height 12
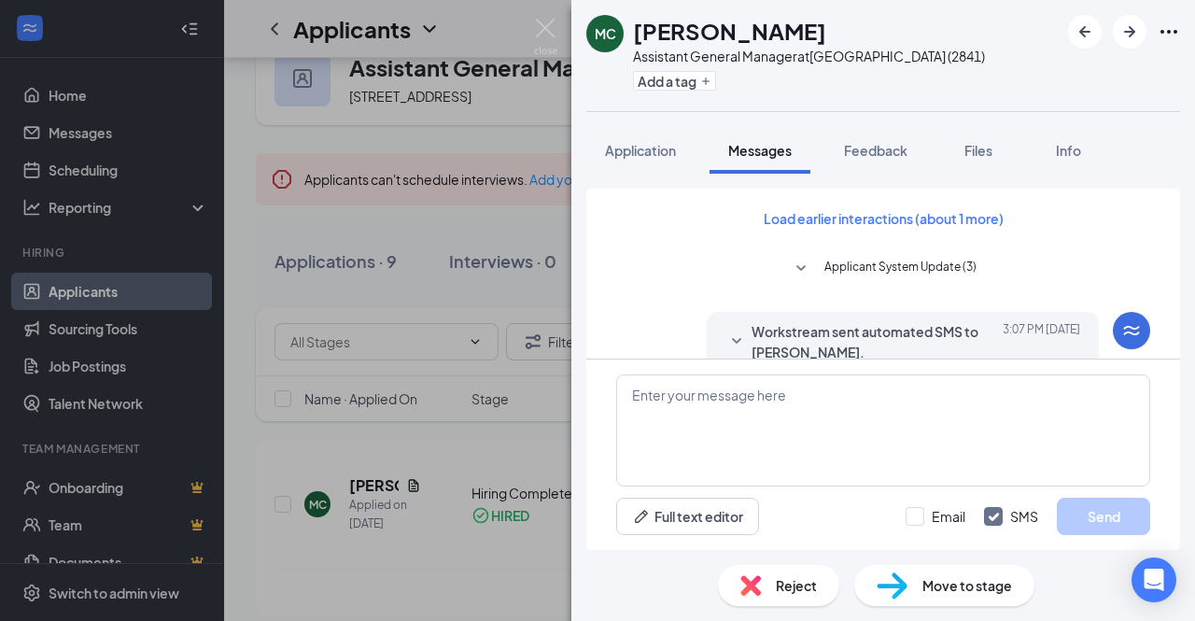
click at [538, 451] on div "MC Michael Crispin Assistant General Manager at Danville (2841) Add a tag Appli…" at bounding box center [597, 310] width 1195 height 621
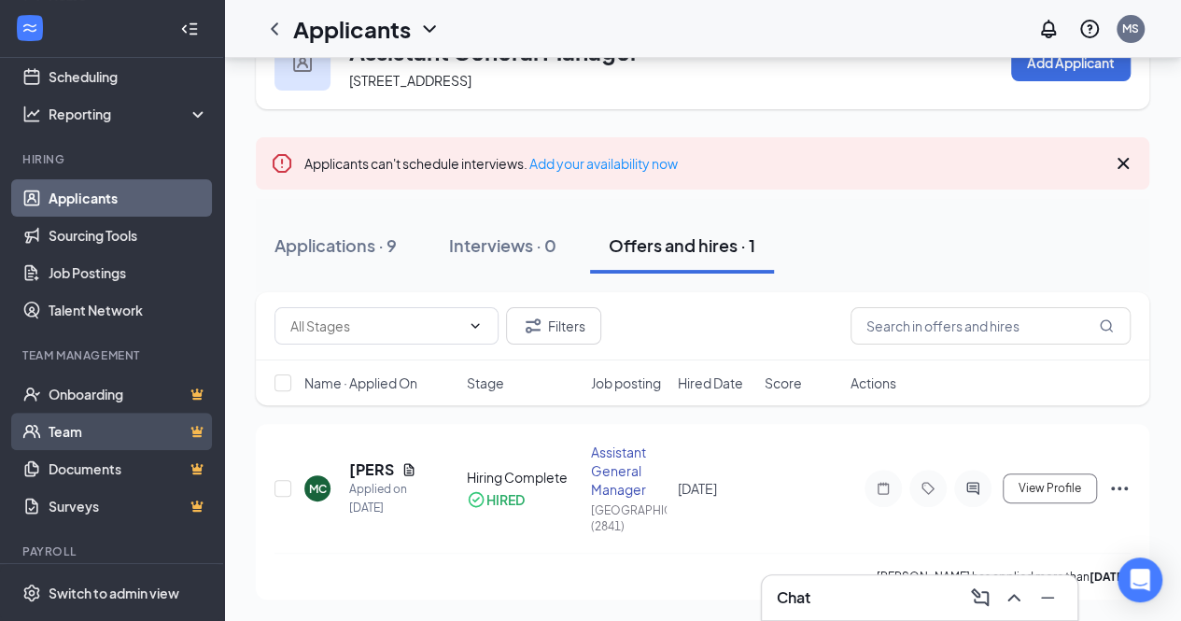
scroll to position [146, 0]
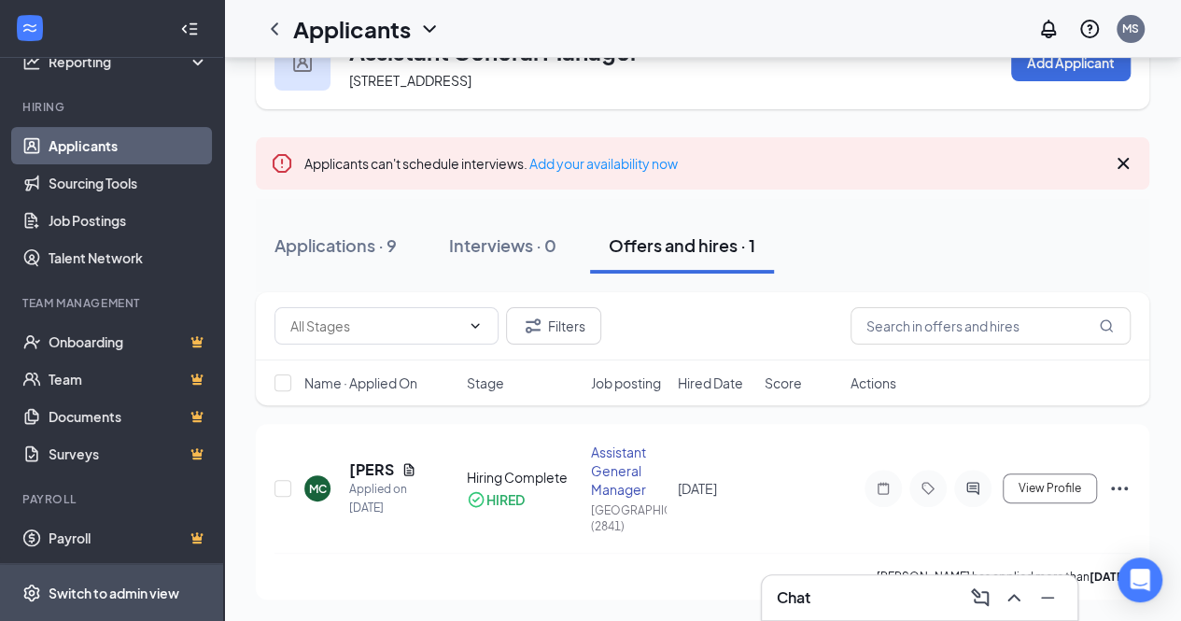
click at [139, 590] on div "Switch to admin view" at bounding box center [114, 593] width 131 height 19
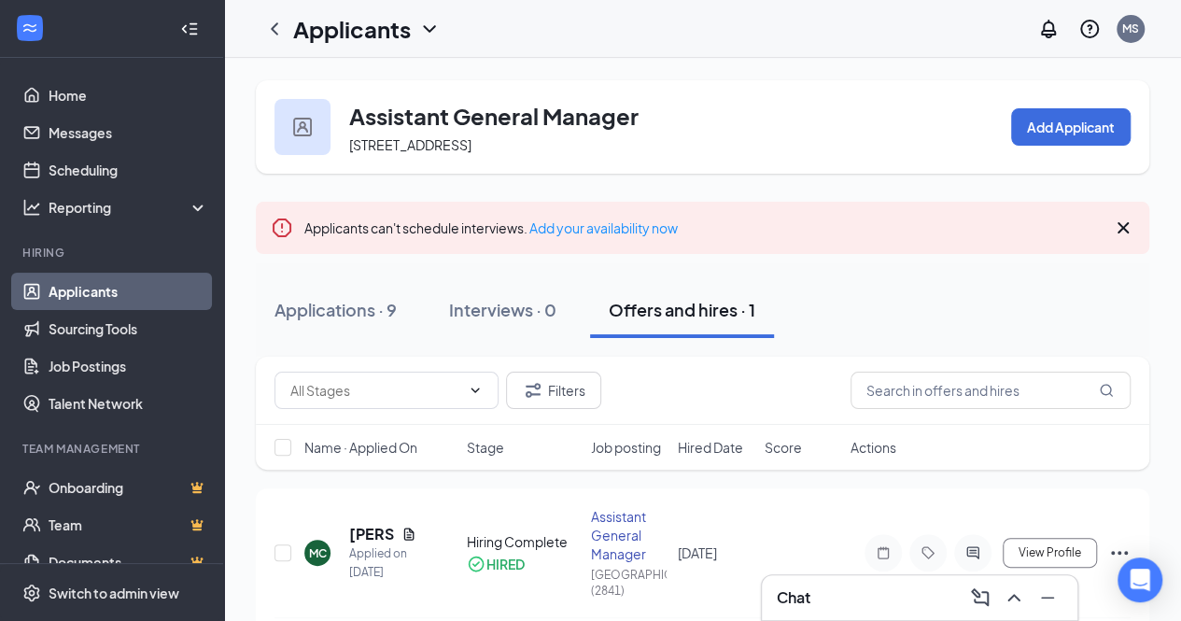
scroll to position [64, 0]
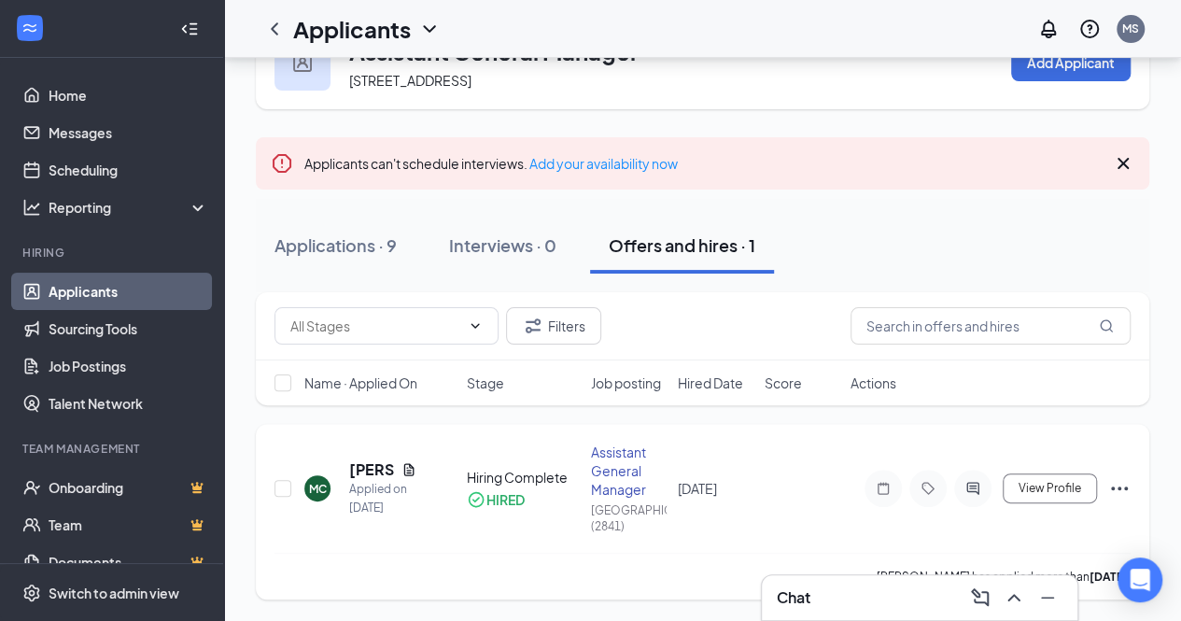
click at [625, 470] on div "Assistant General Manager" at bounding box center [629, 471] width 76 height 56
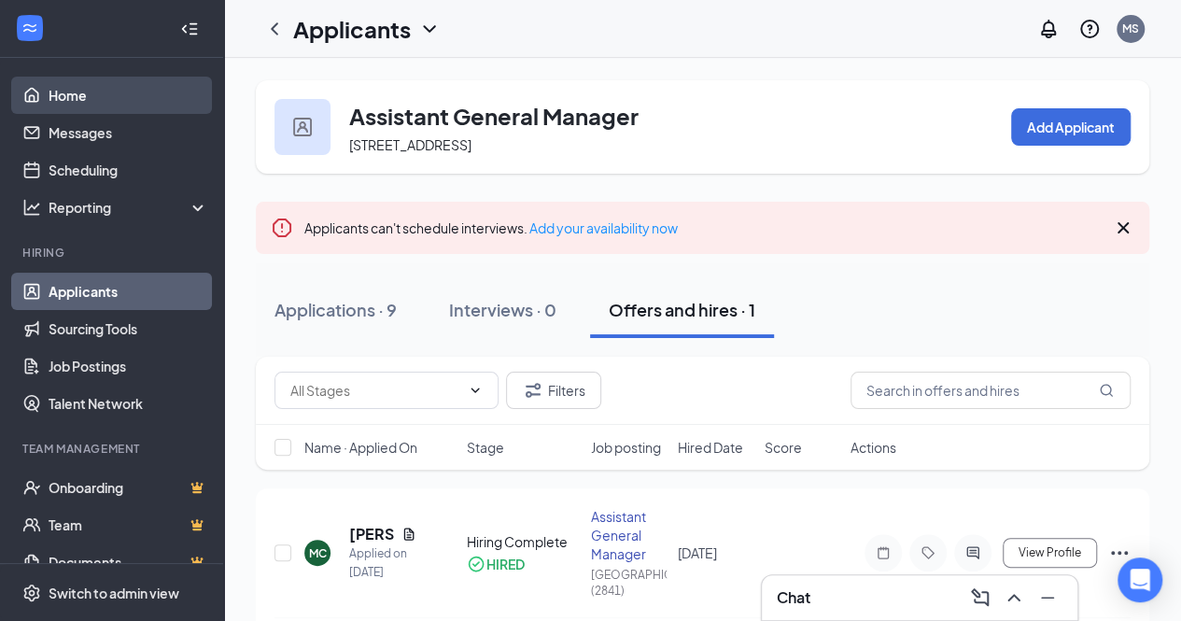
click at [90, 81] on link "Home" at bounding box center [129, 95] width 160 height 37
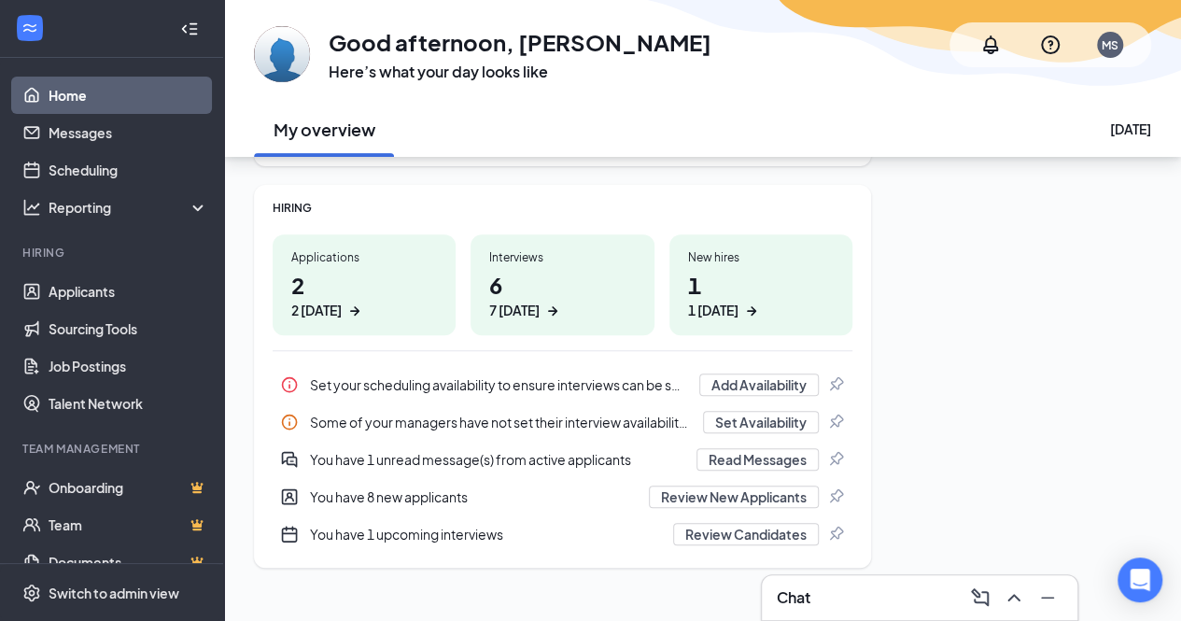
scroll to position [247, 0]
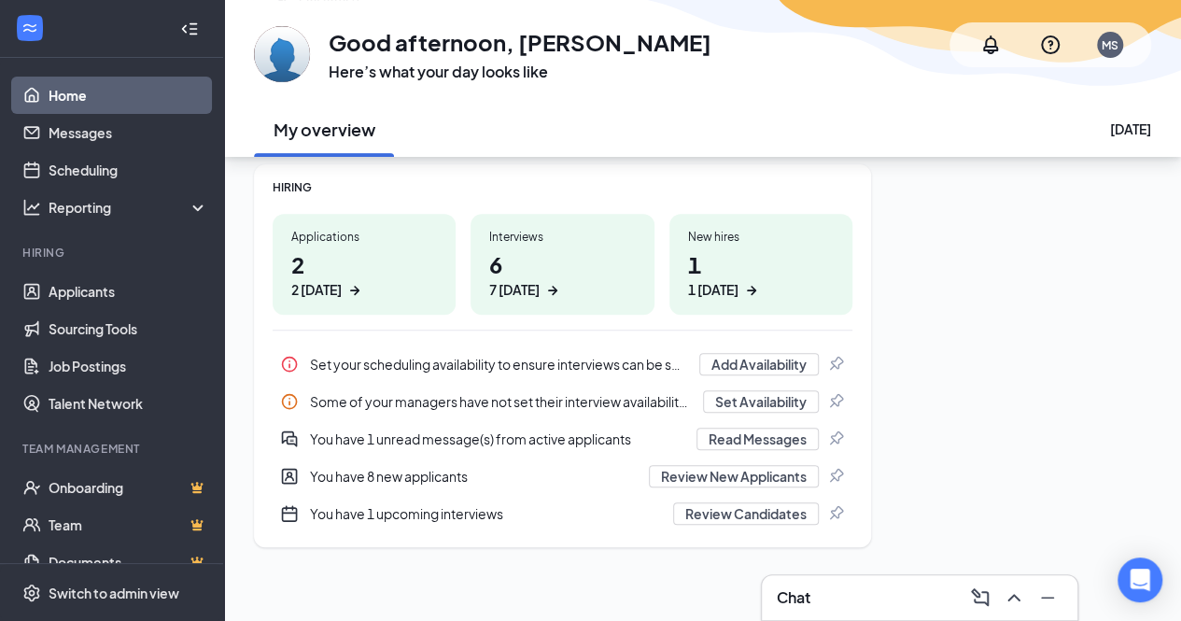
click at [515, 285] on div "7 today" at bounding box center [514, 290] width 50 height 20
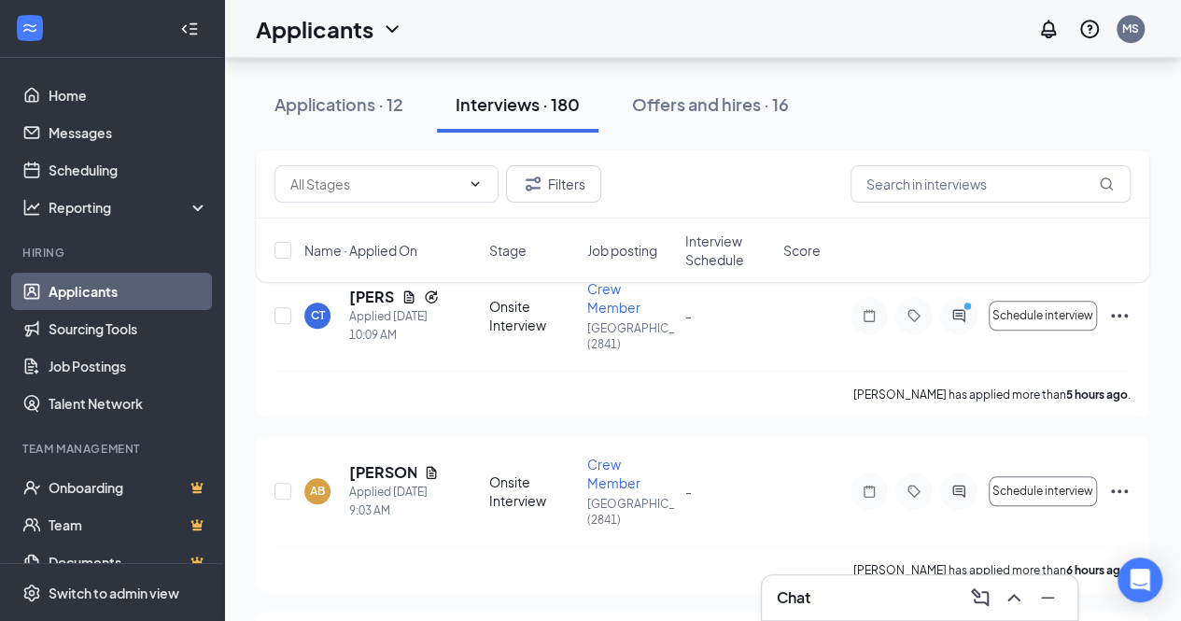
scroll to position [187, 0]
